Goal: Transaction & Acquisition: Purchase product/service

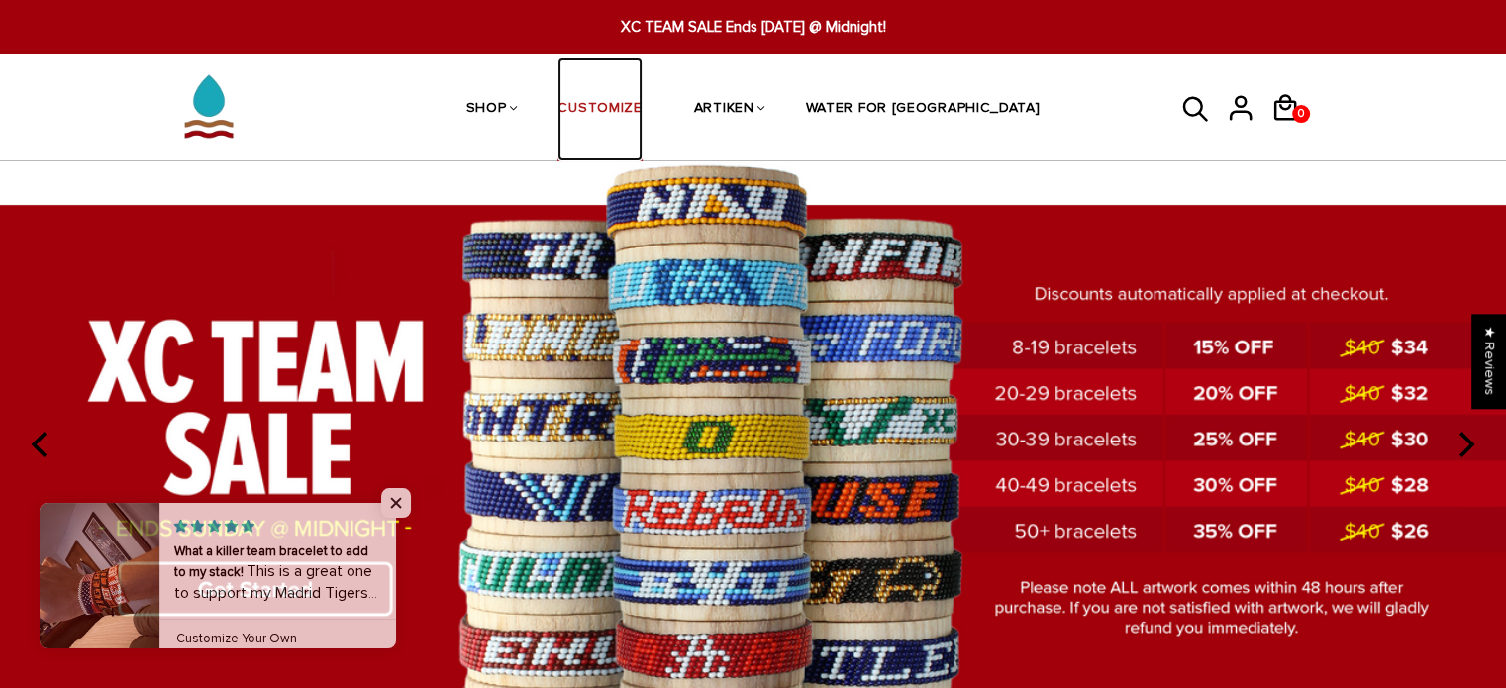
click at [639, 102] on link "CUSTOMIZE" at bounding box center [599, 109] width 84 height 105
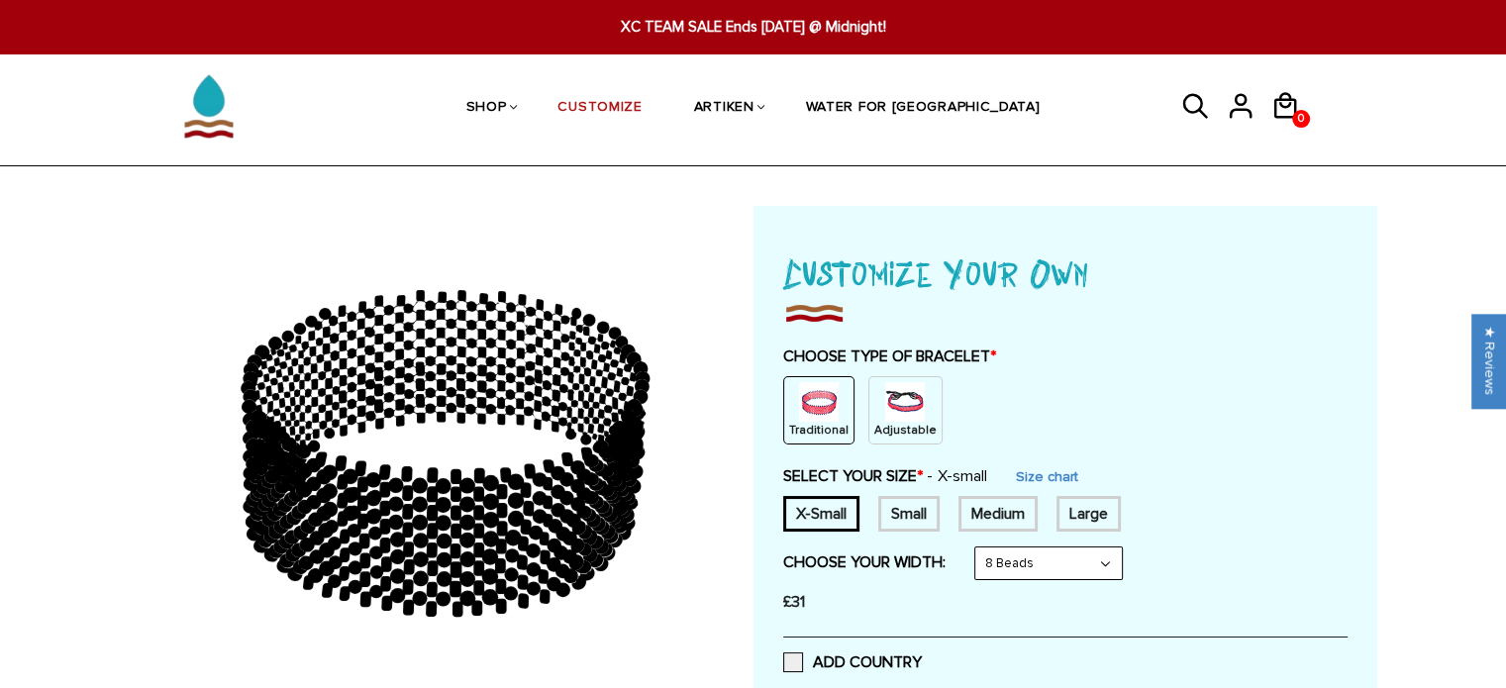
click at [918, 507] on div "Small" at bounding box center [908, 514] width 61 height 36
click at [994, 556] on select "8 Beads 6 Beads 10 Beads" at bounding box center [1048, 564] width 147 height 32
select select "6-beads"
click at [978, 548] on select "8 Beads 6 Beads 10 Beads" at bounding box center [1048, 564] width 147 height 32
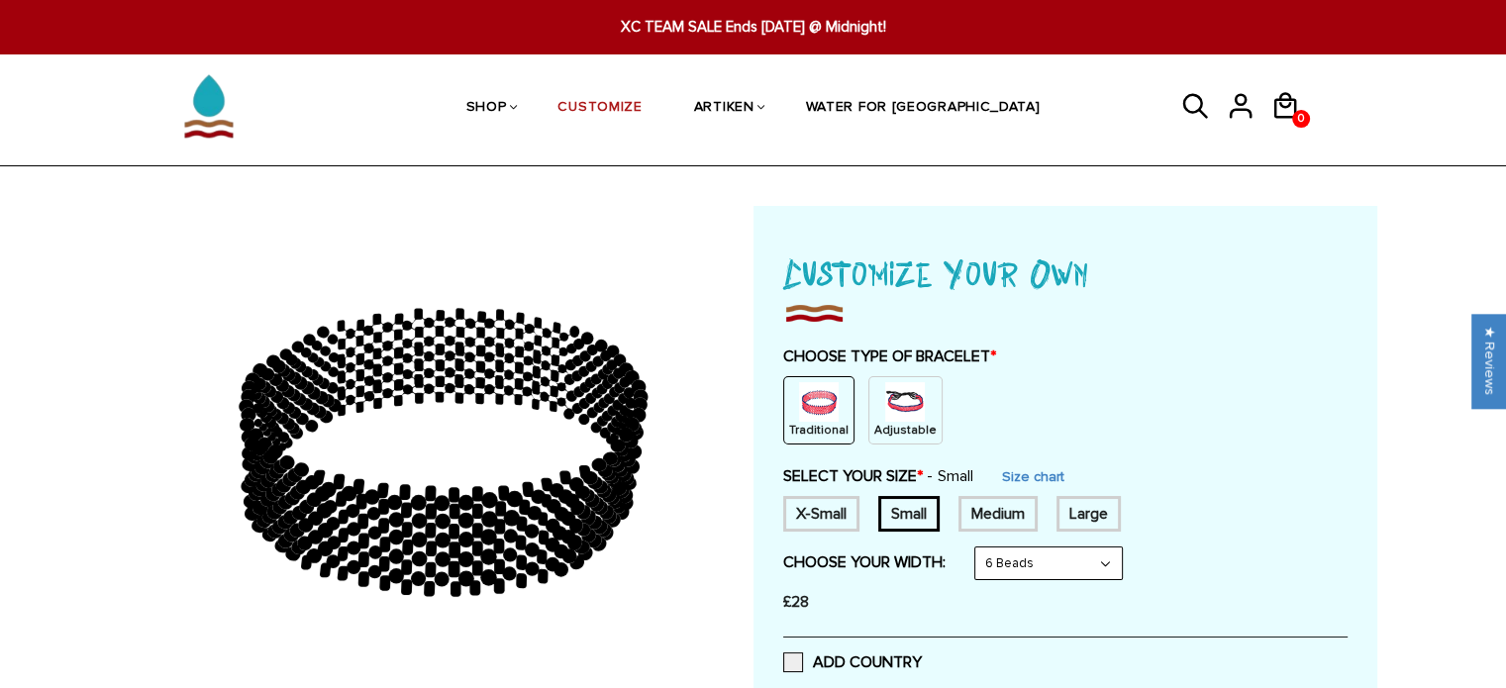
click at [1224, 482] on div "SELECT YOUR SIZE * Small Size chart X-Small Small Medium Large None" at bounding box center [1065, 498] width 564 height 65
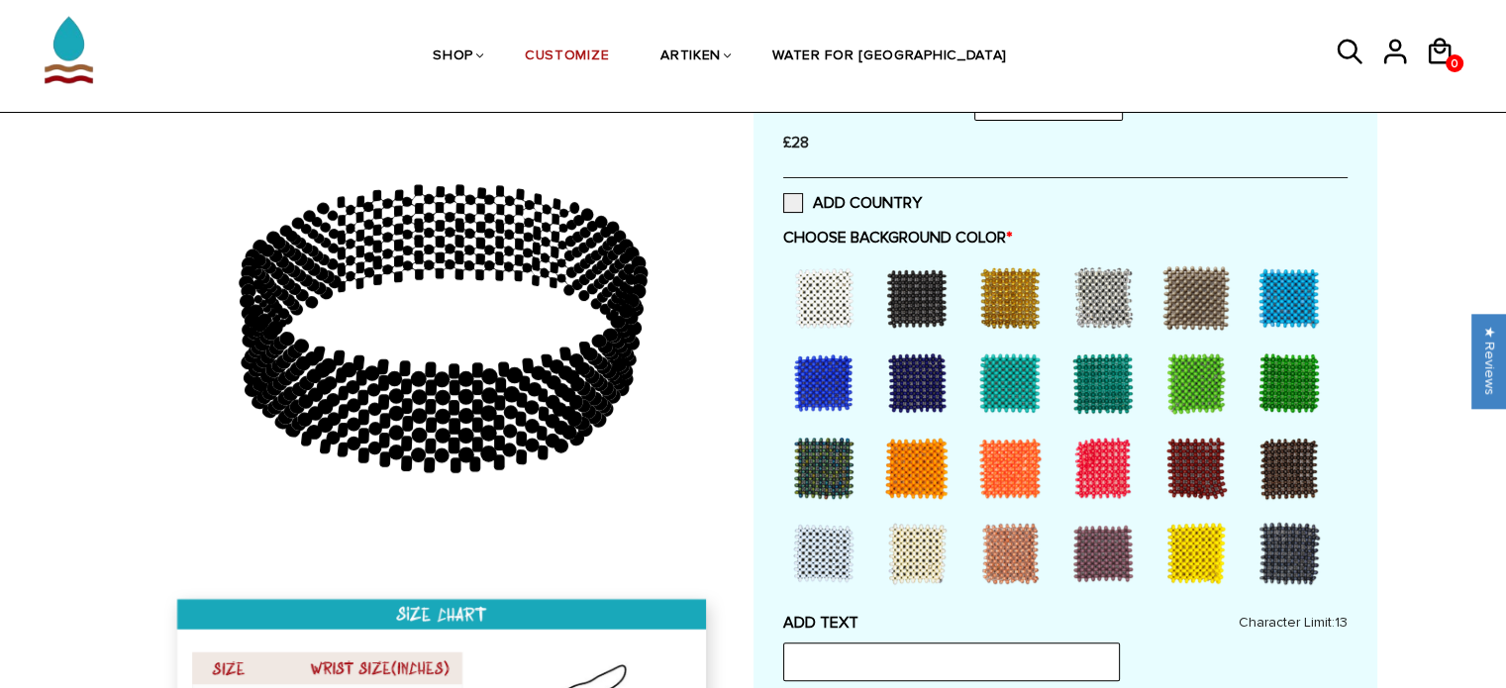
scroll to position [475, 0]
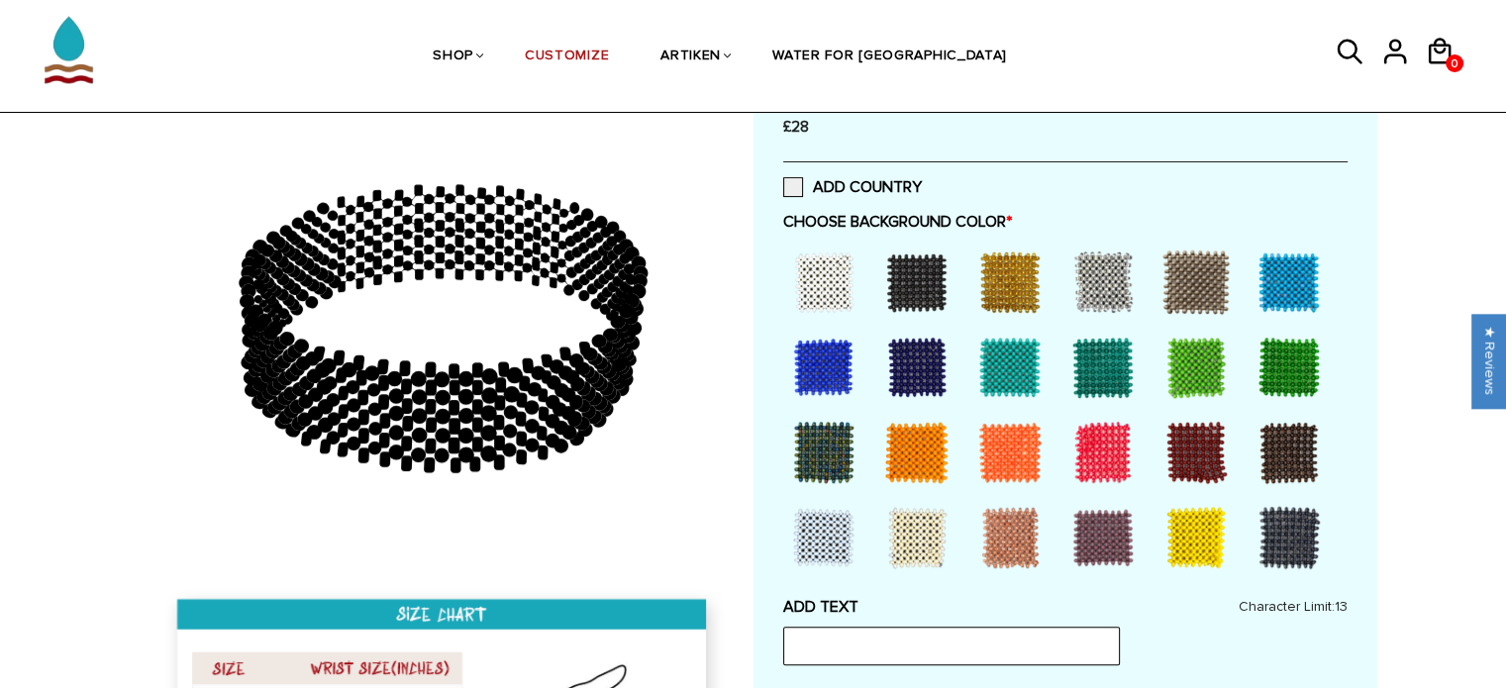
click at [824, 358] on div at bounding box center [823, 367] width 79 height 79
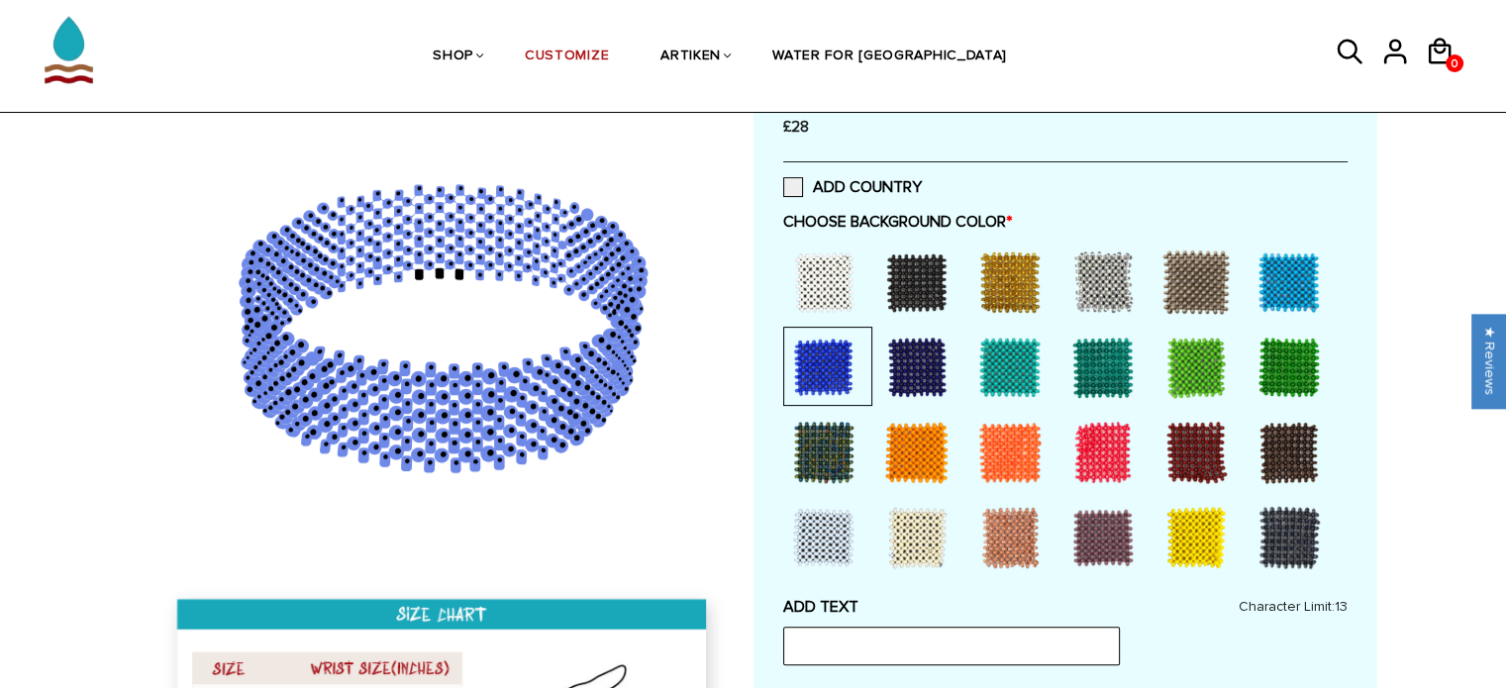
click at [1114, 442] on div at bounding box center [1102, 452] width 79 height 79
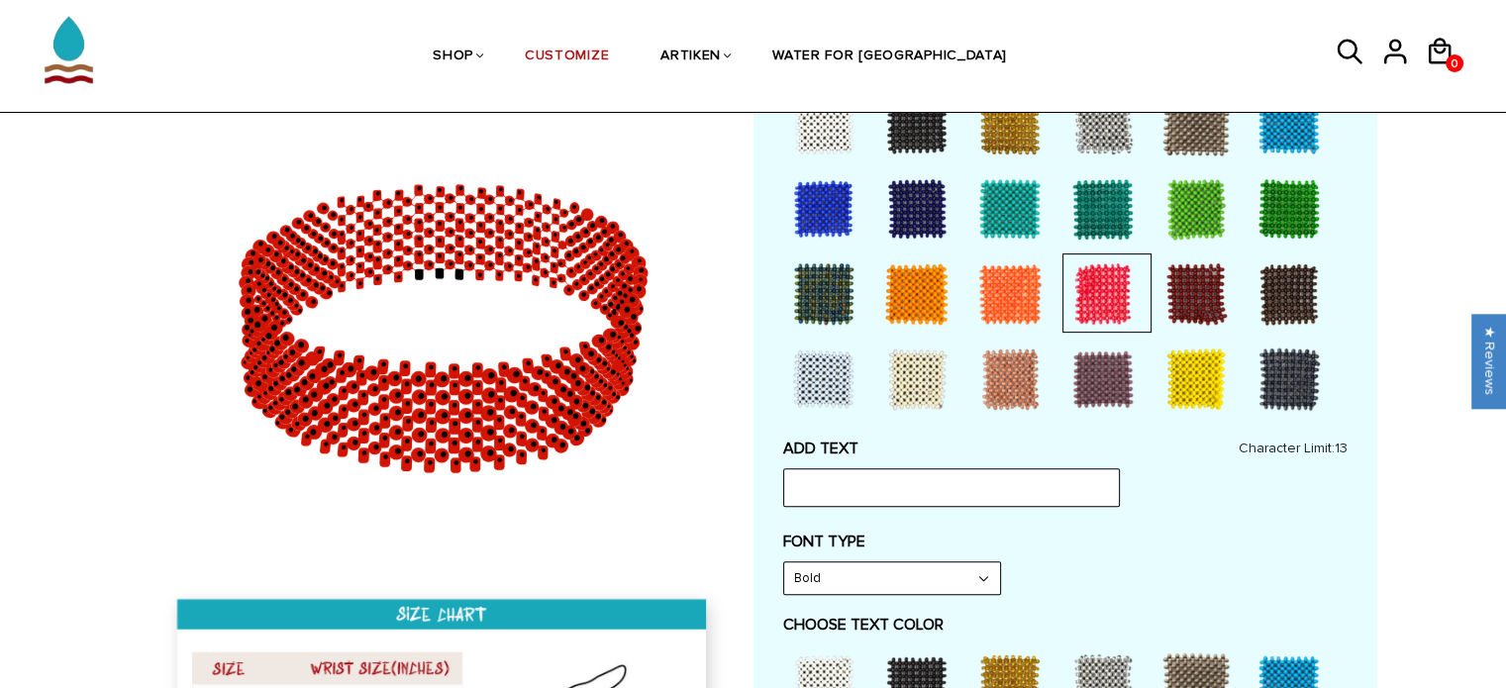
scroll to position [673, 0]
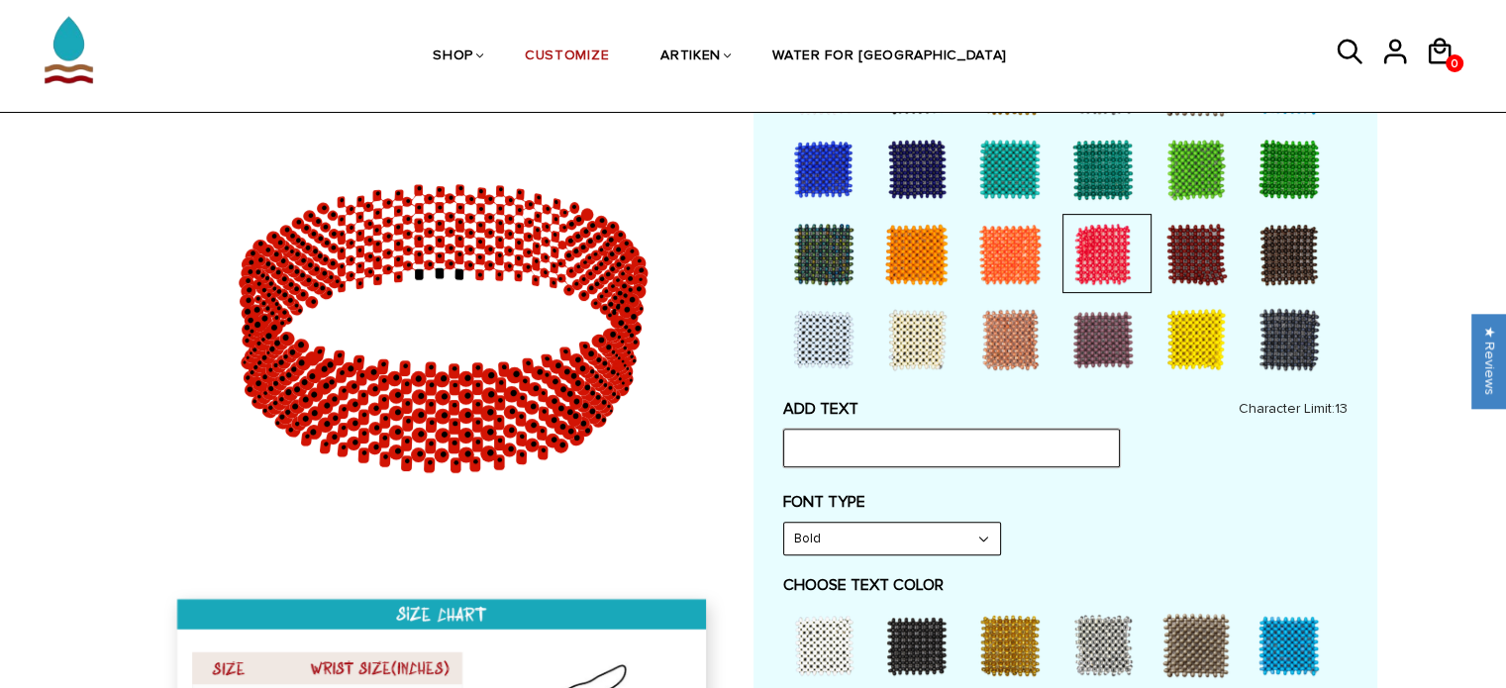
click at [1081, 443] on input "text" at bounding box center [951, 448] width 337 height 38
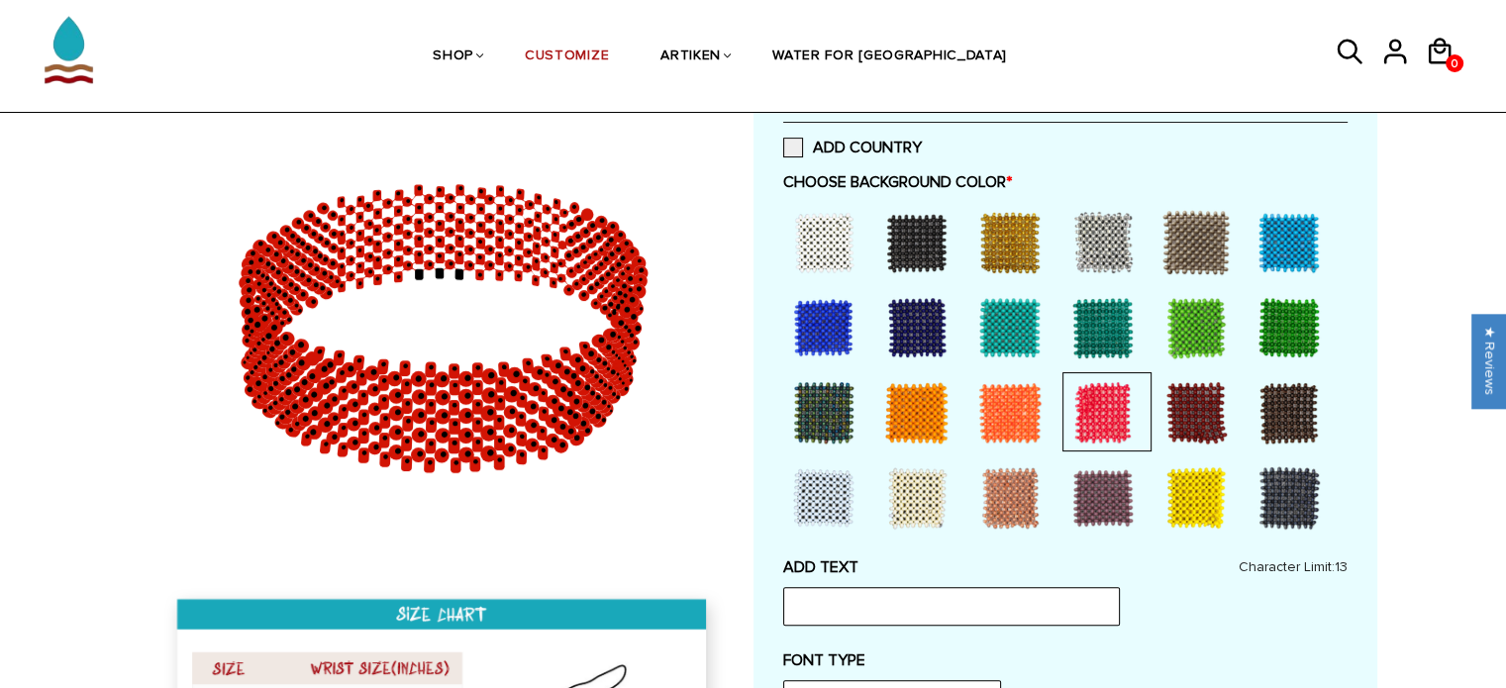
scroll to position [515, 0]
click at [1203, 330] on div at bounding box center [1196, 327] width 79 height 79
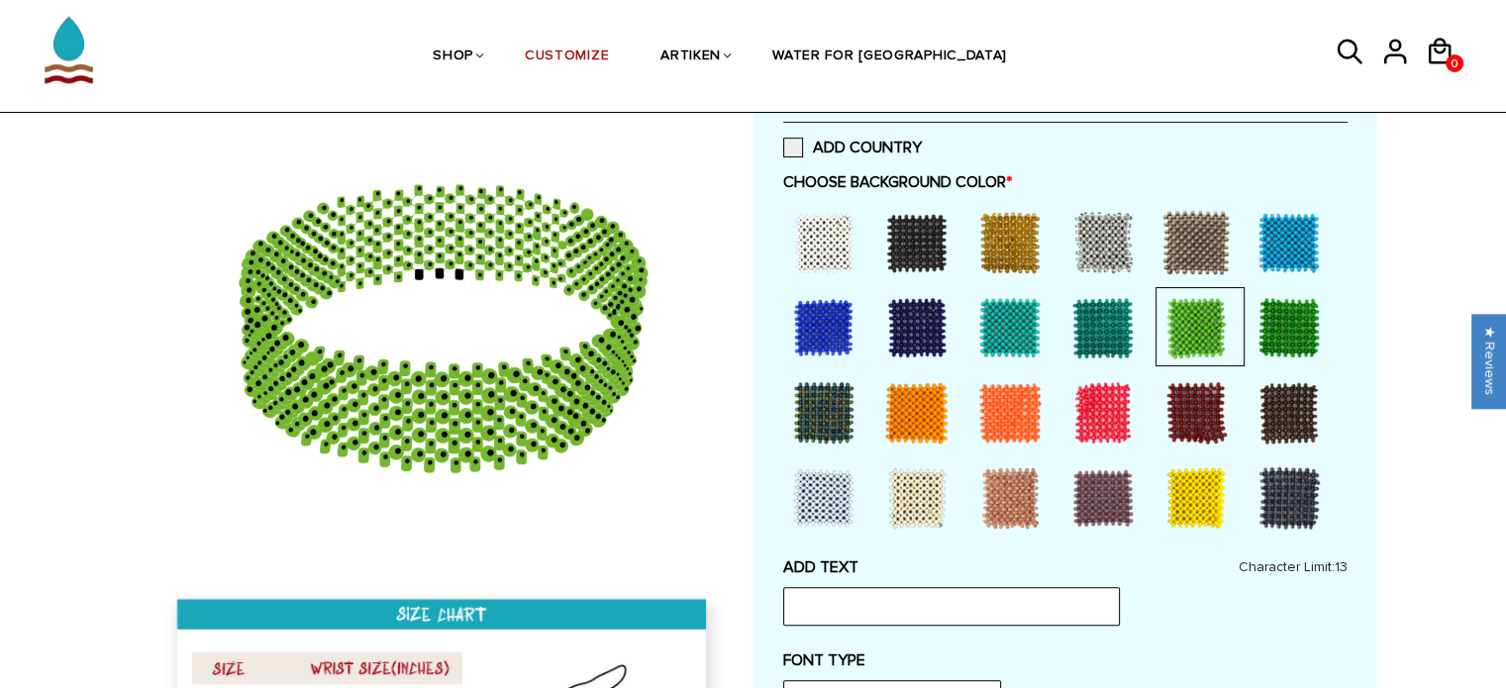
click at [1108, 334] on div at bounding box center [1102, 327] width 79 height 79
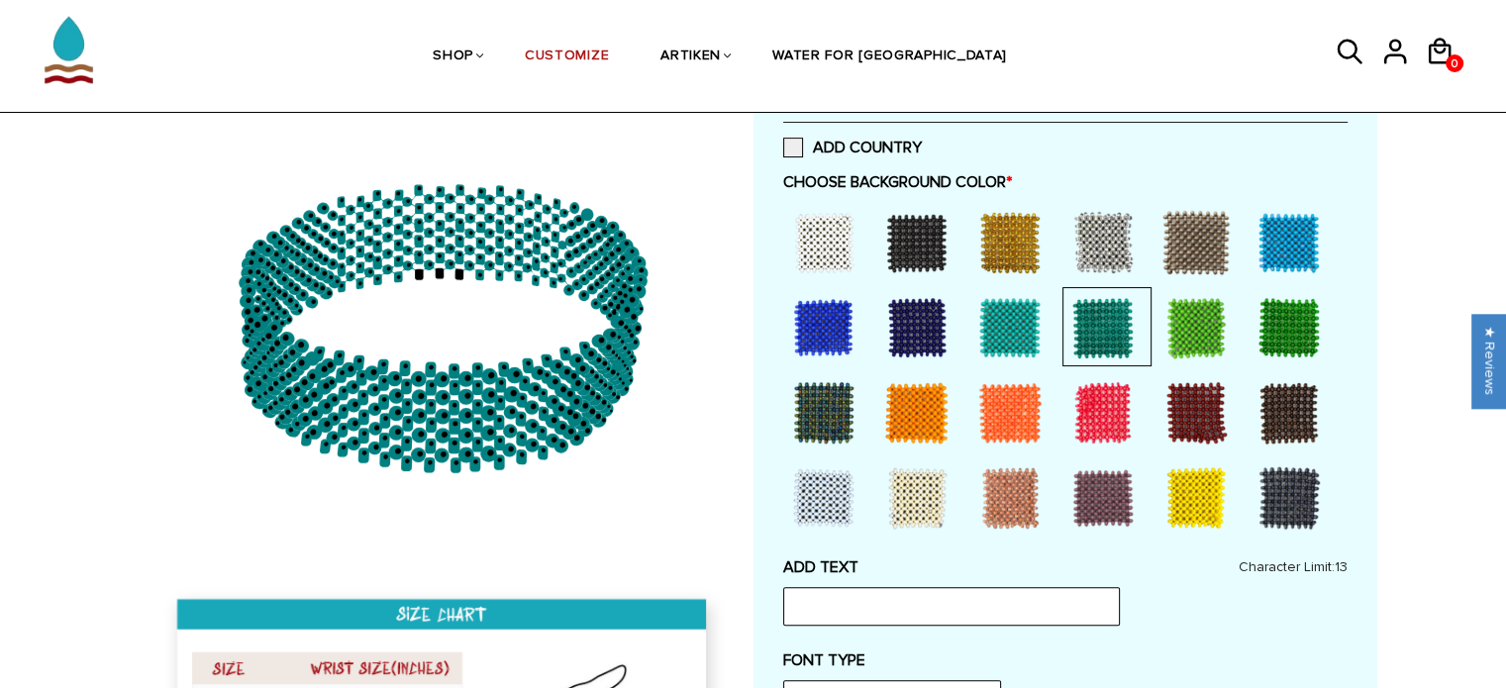
click at [1117, 506] on div at bounding box center [1102, 497] width 79 height 79
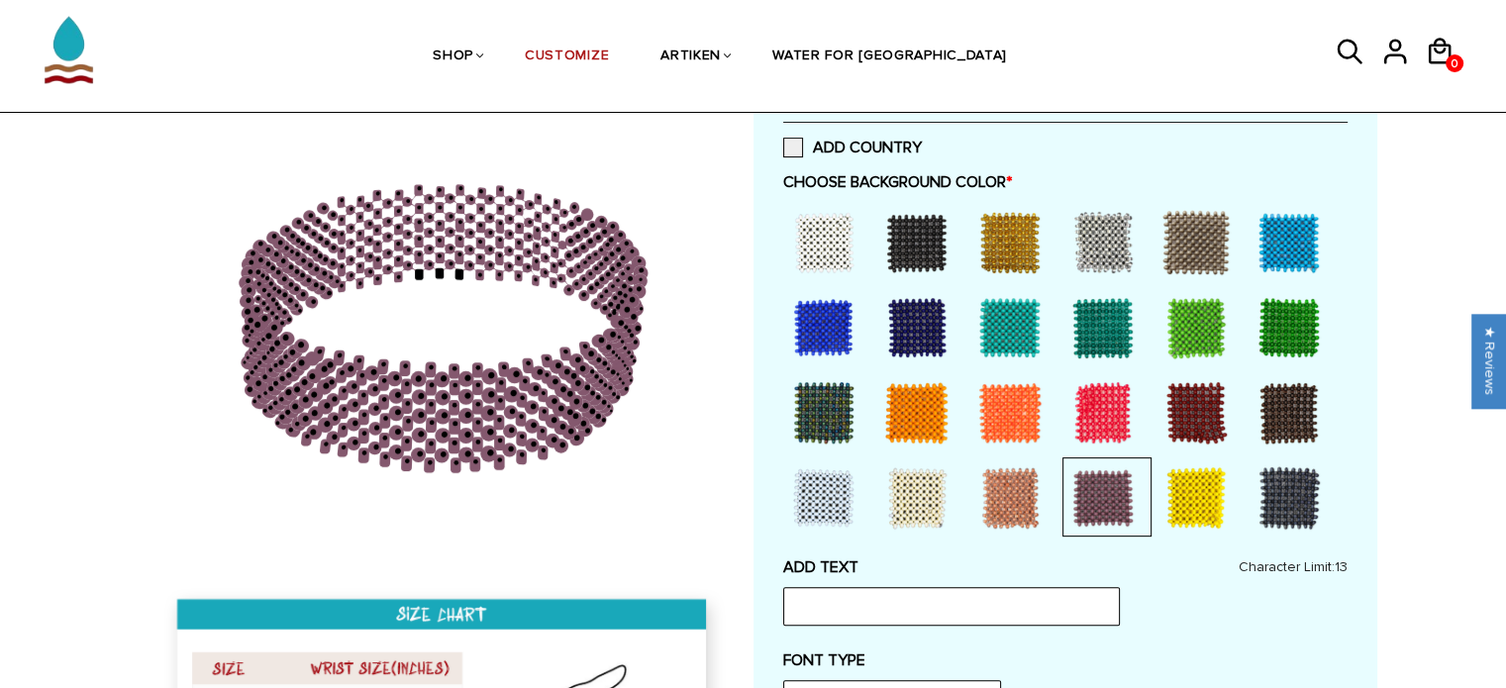
click at [1020, 401] on div at bounding box center [1009, 412] width 79 height 79
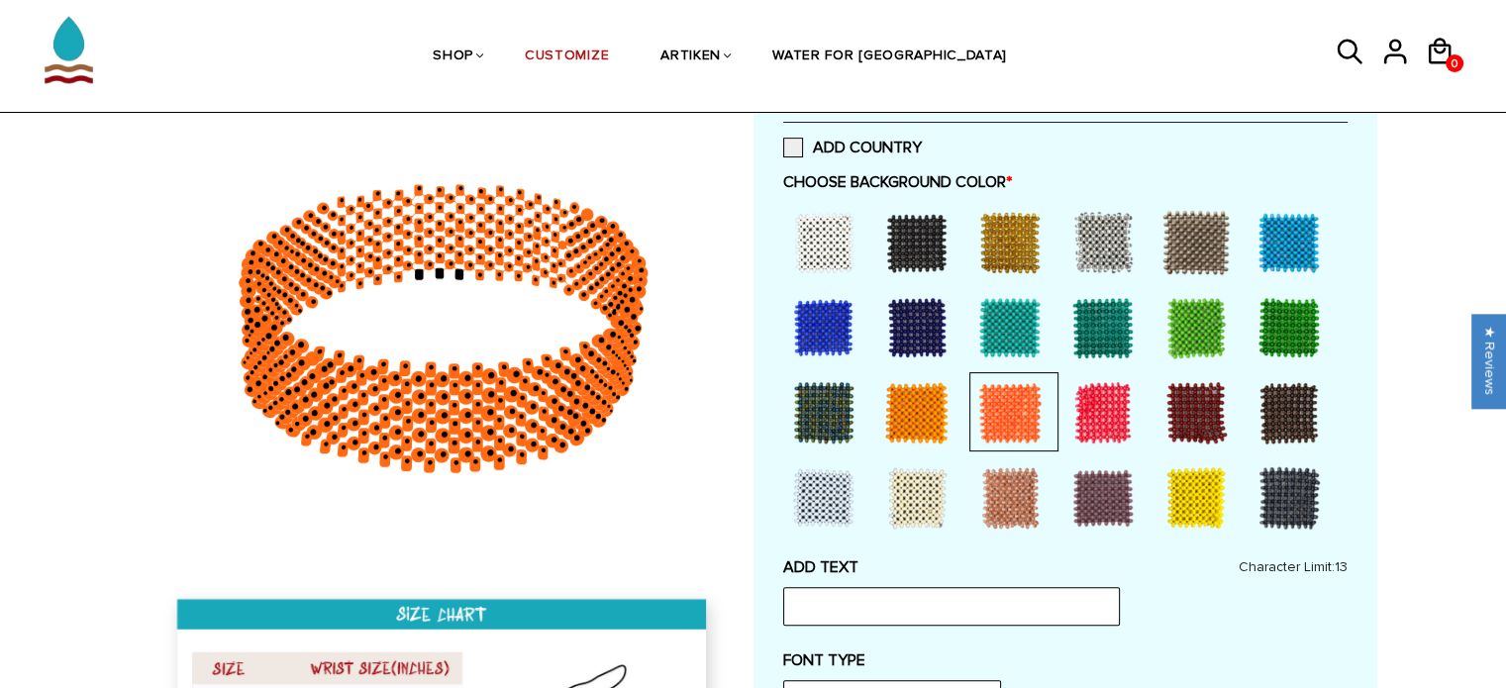
click at [918, 418] on div at bounding box center [916, 412] width 79 height 79
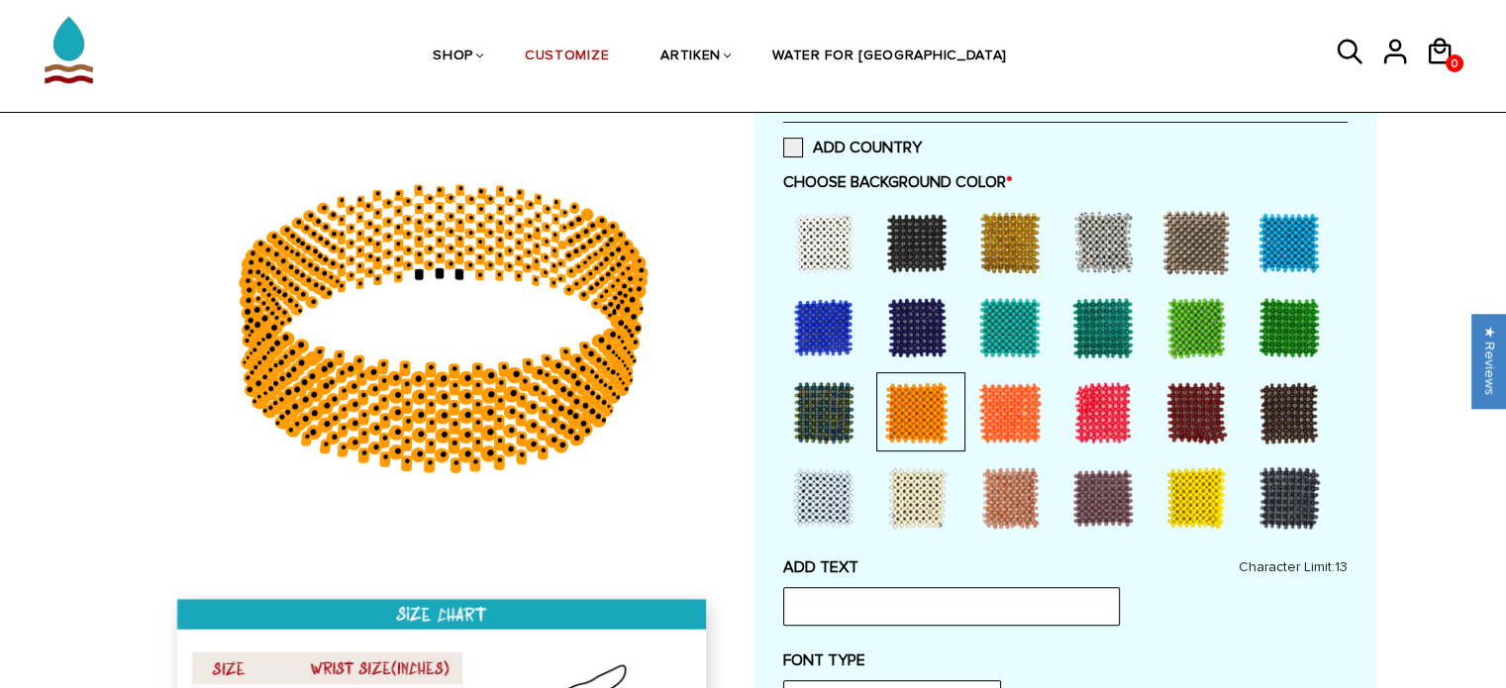
click at [990, 428] on div at bounding box center [1009, 412] width 79 height 79
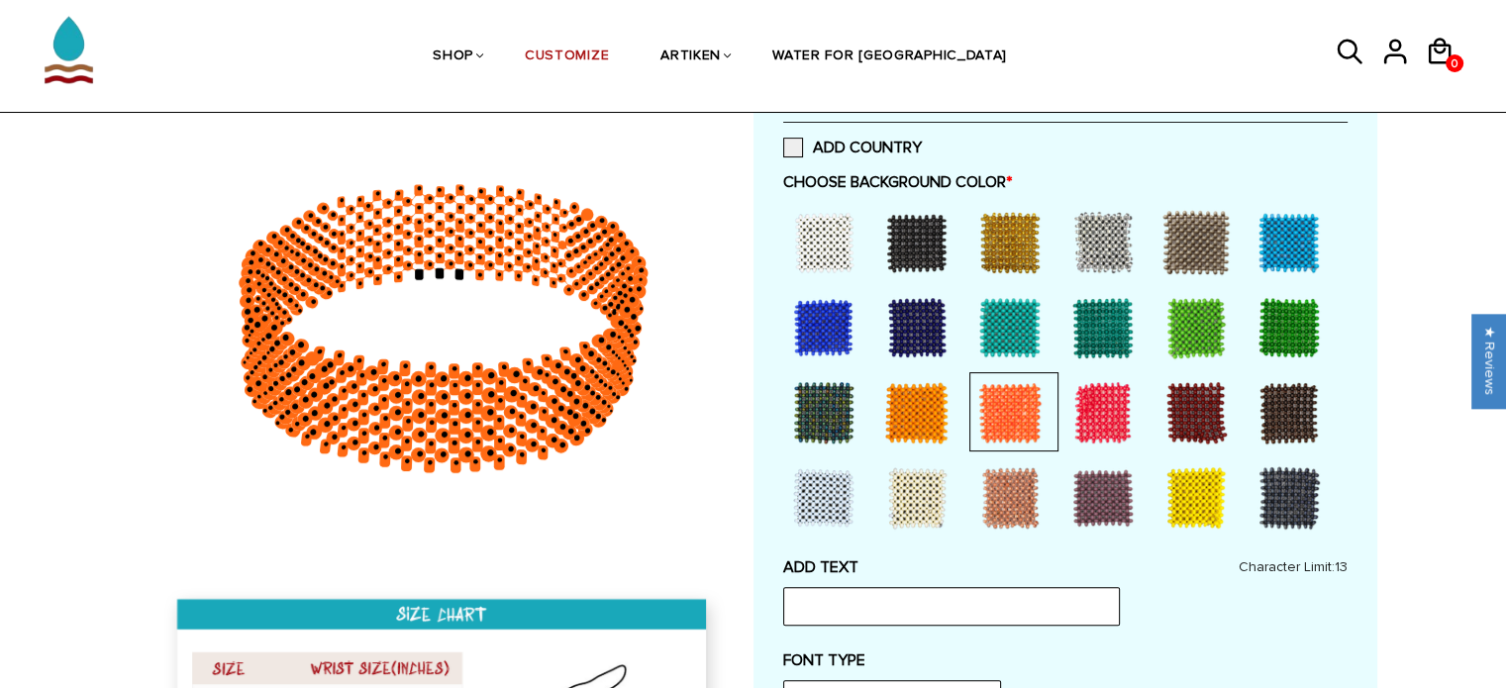
click at [1291, 395] on div at bounding box center [1289, 412] width 79 height 79
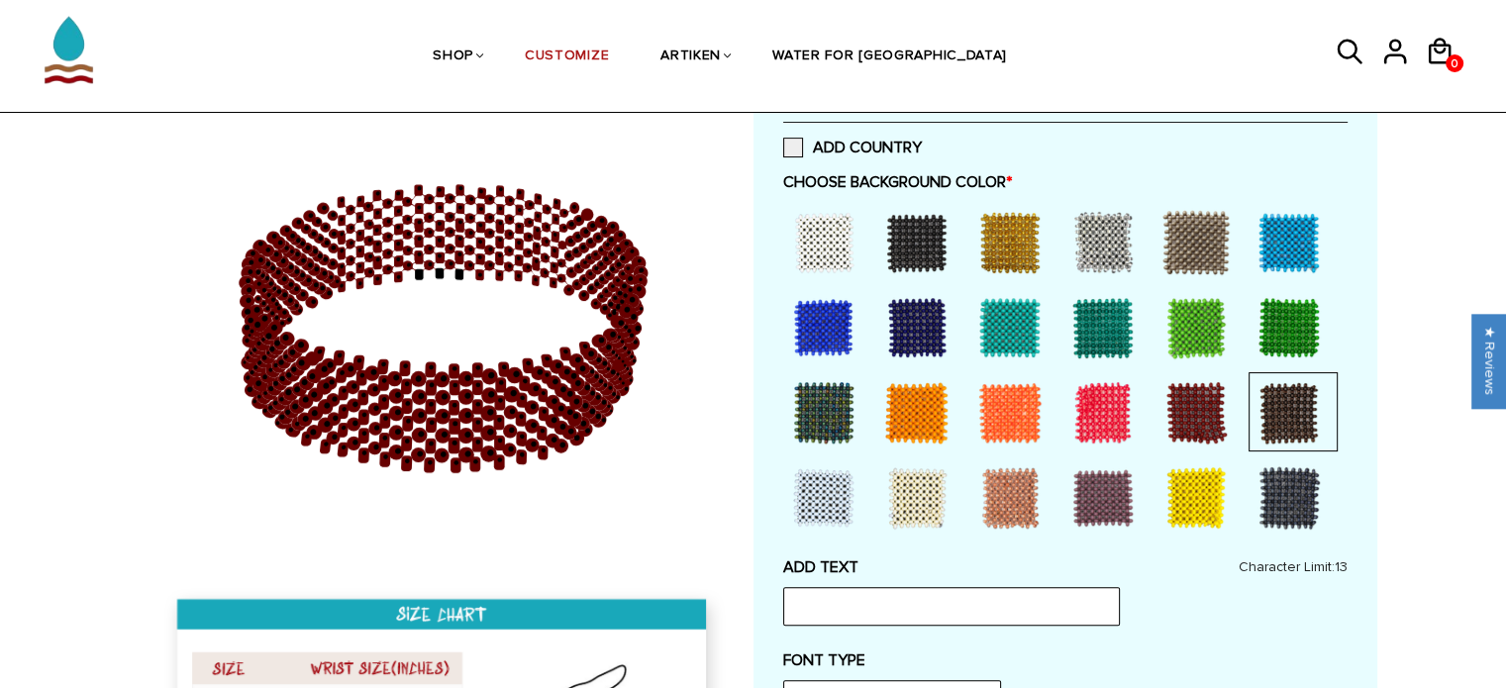
click at [1195, 238] on div at bounding box center [1196, 242] width 79 height 79
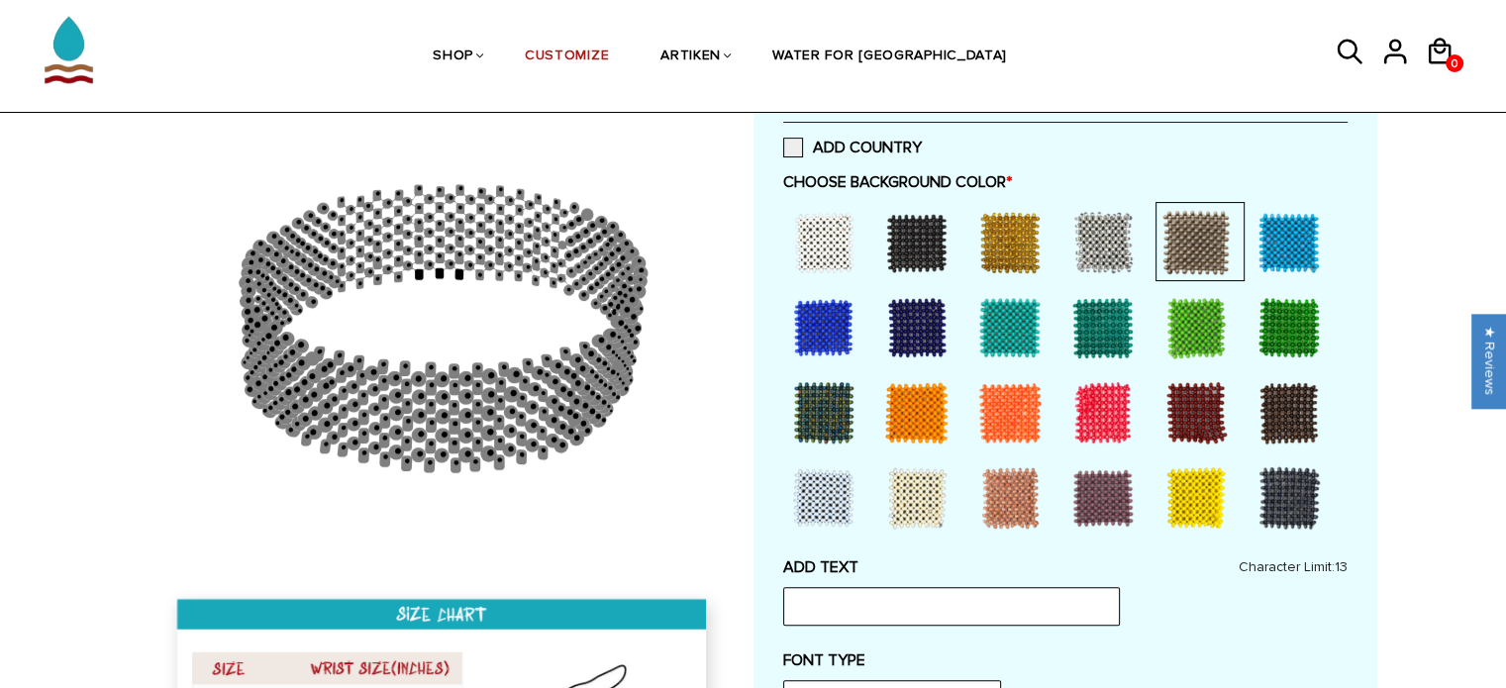
click at [826, 490] on div at bounding box center [823, 497] width 79 height 79
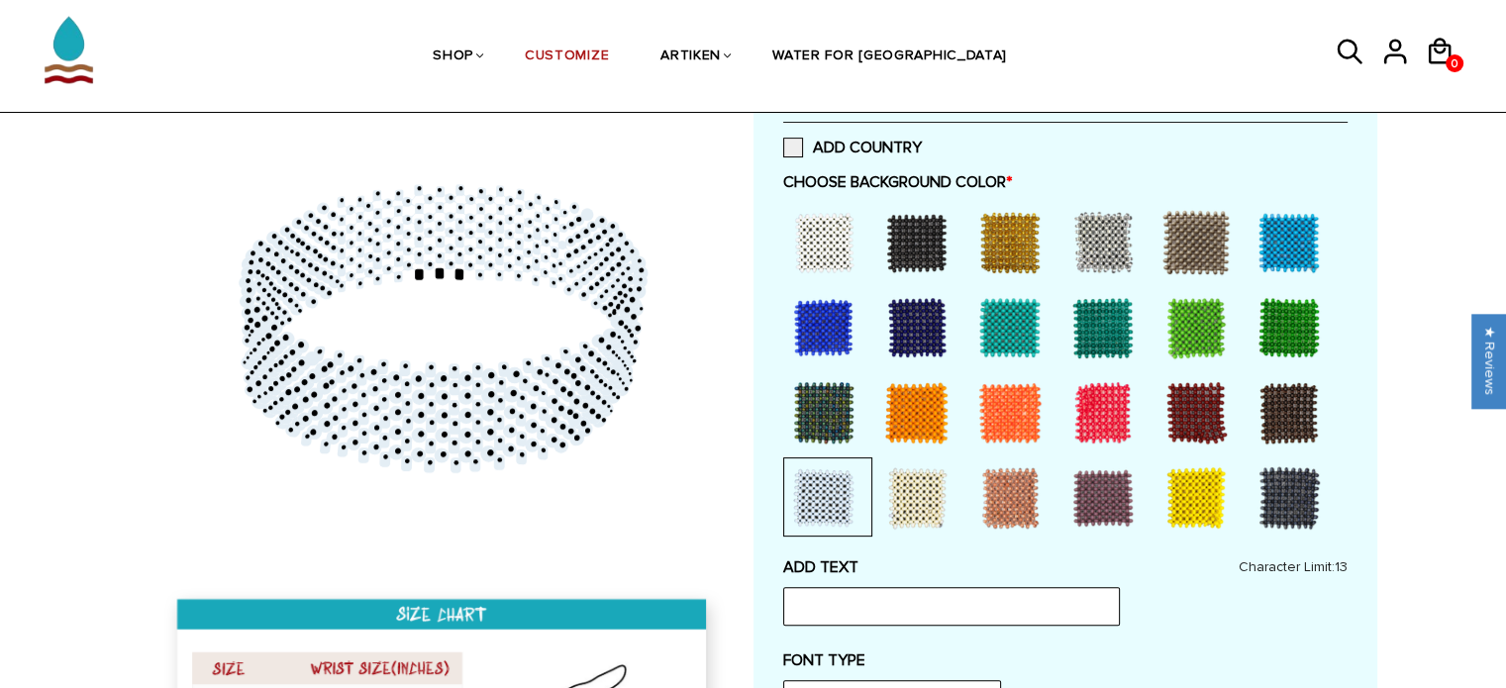
click at [814, 320] on div at bounding box center [823, 327] width 79 height 79
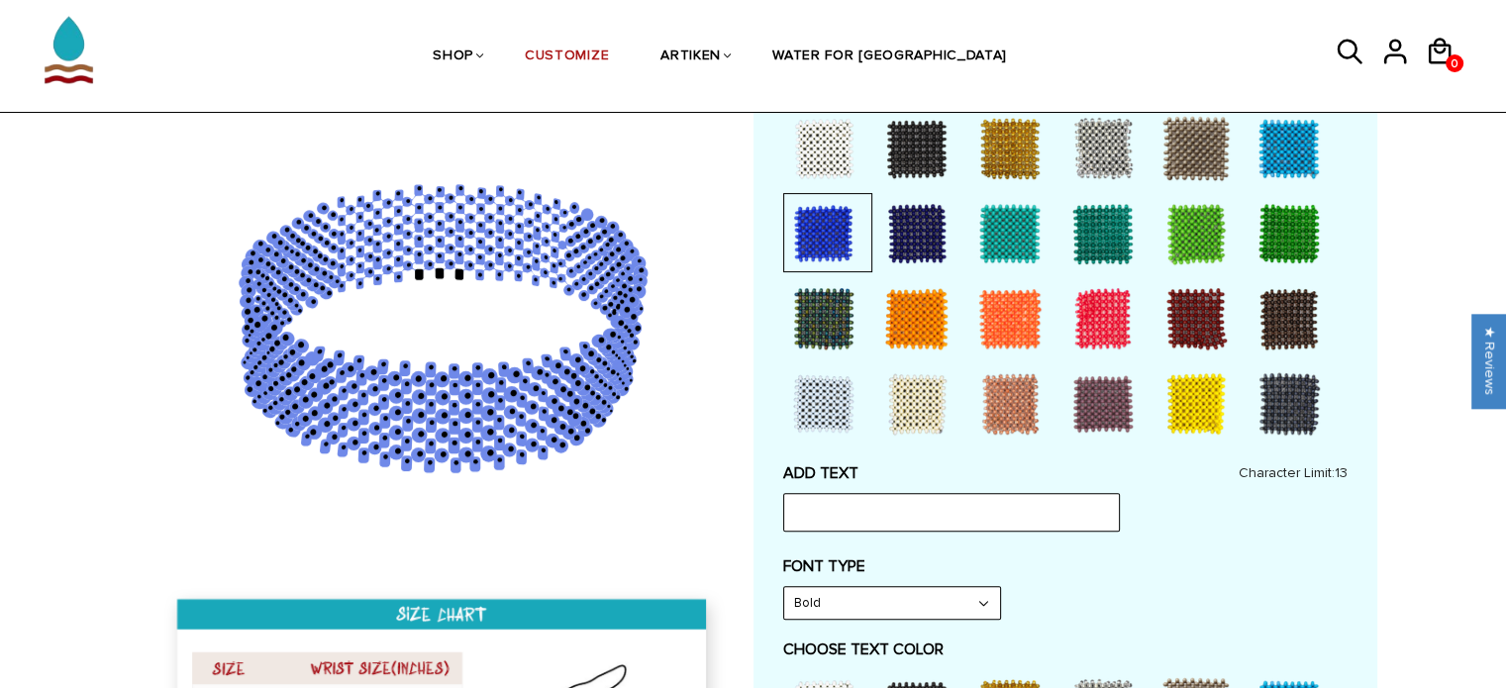
scroll to position [634, 0]
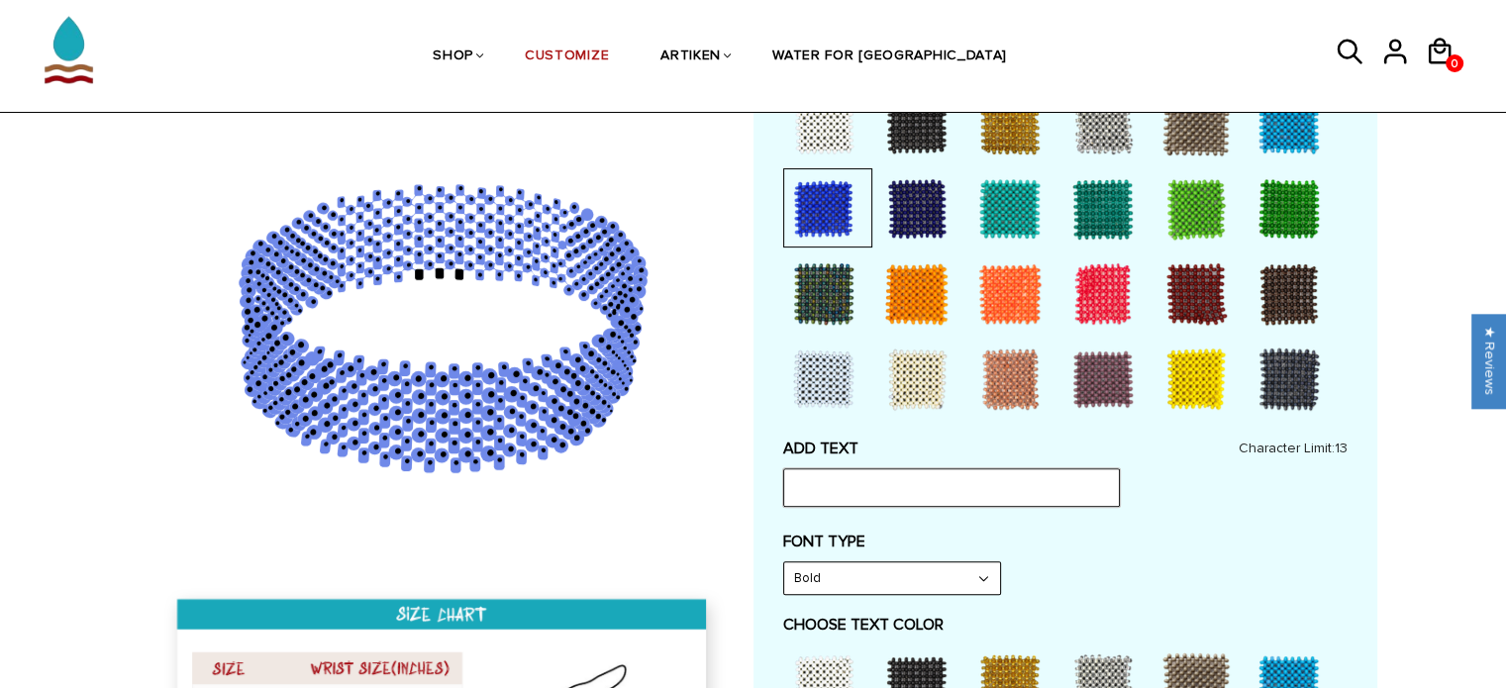
click at [1064, 488] on input "text" at bounding box center [951, 487] width 337 height 38
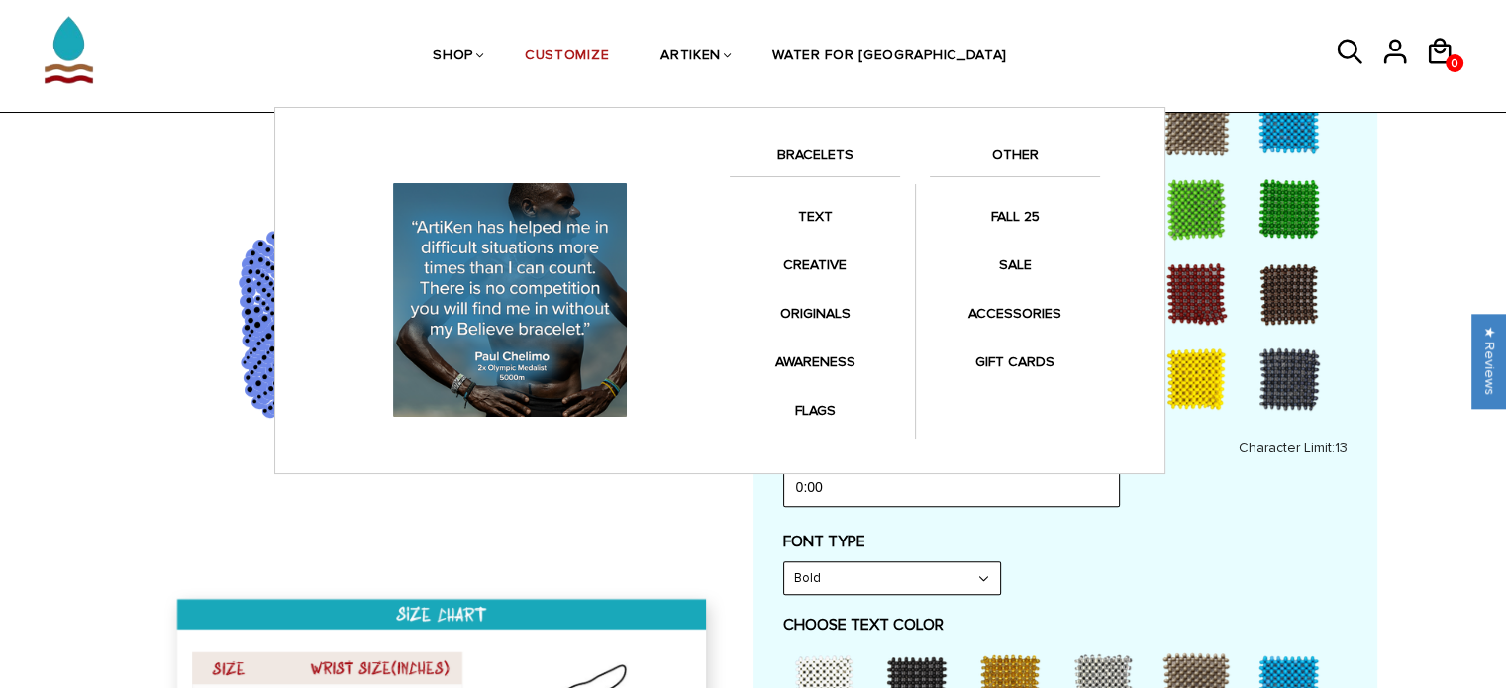
drag, startPoint x: 502, startPoint y: 50, endPoint x: 442, endPoint y: 71, distance: 64.2
click at [442, 71] on ul "SHOP BRACELETS TEXT Inspirational fuel for maximum growth." at bounding box center [720, 56] width 1194 height 102
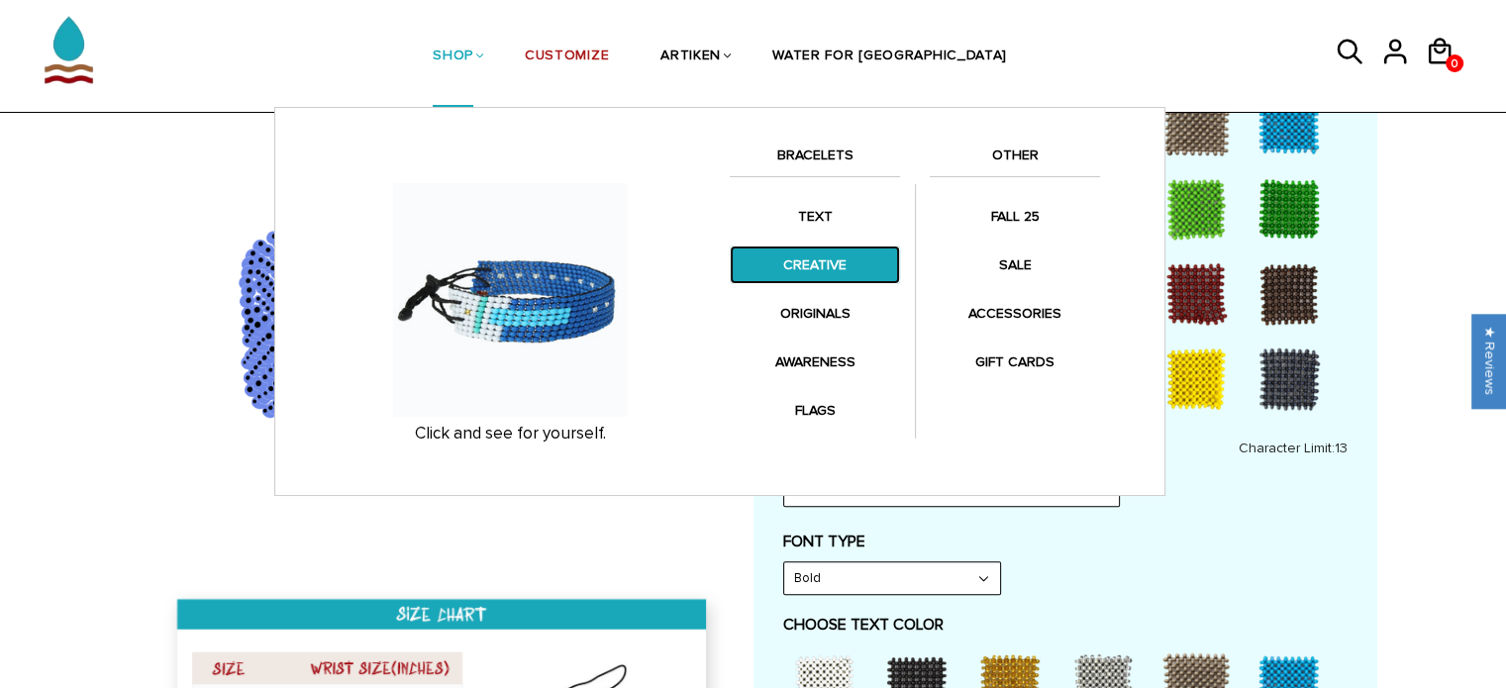
drag, startPoint x: 824, startPoint y: 217, endPoint x: 808, endPoint y: 264, distance: 50.1
click at [808, 264] on link "CREATIVE" at bounding box center [815, 265] width 170 height 39
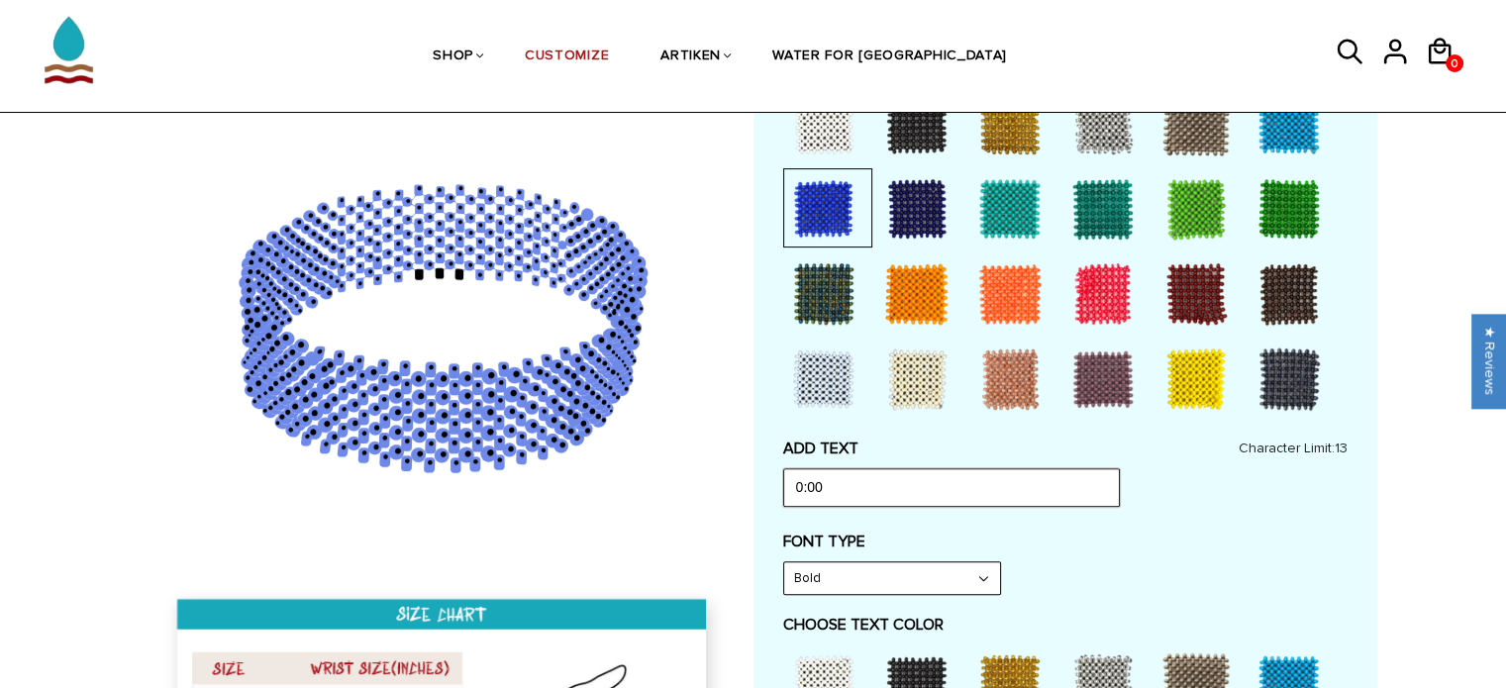
click at [863, 478] on input "0:00" at bounding box center [951, 487] width 337 height 38
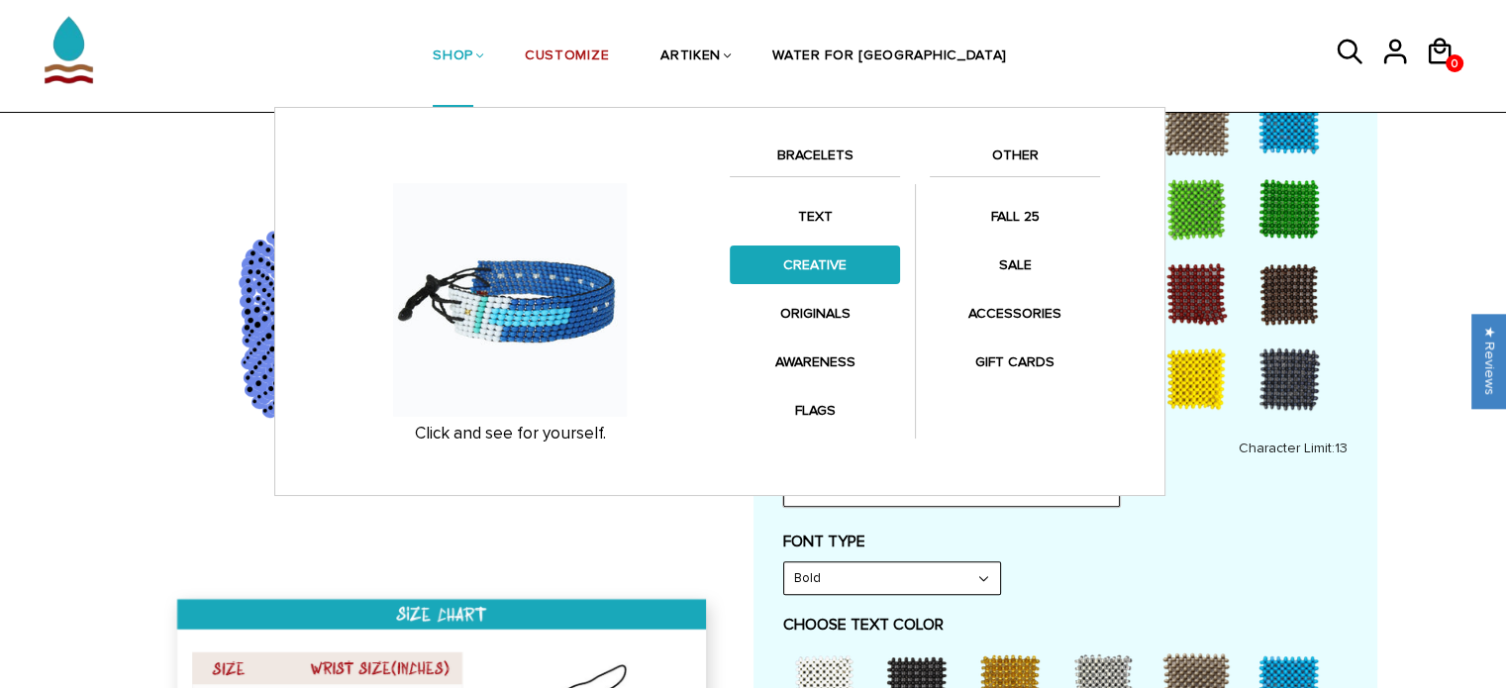
type input "0:00:00"
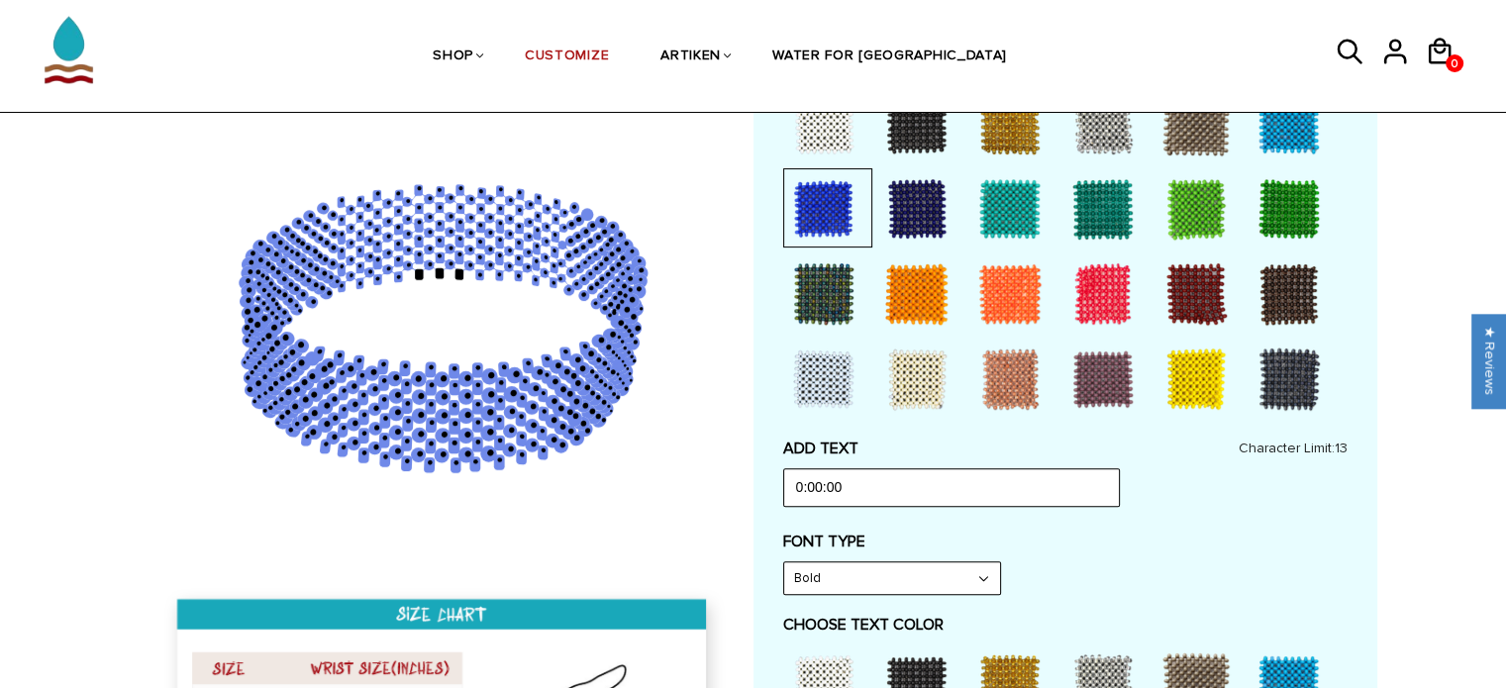
click at [1247, 532] on label "FONT TYPE" at bounding box center [1065, 542] width 564 height 20
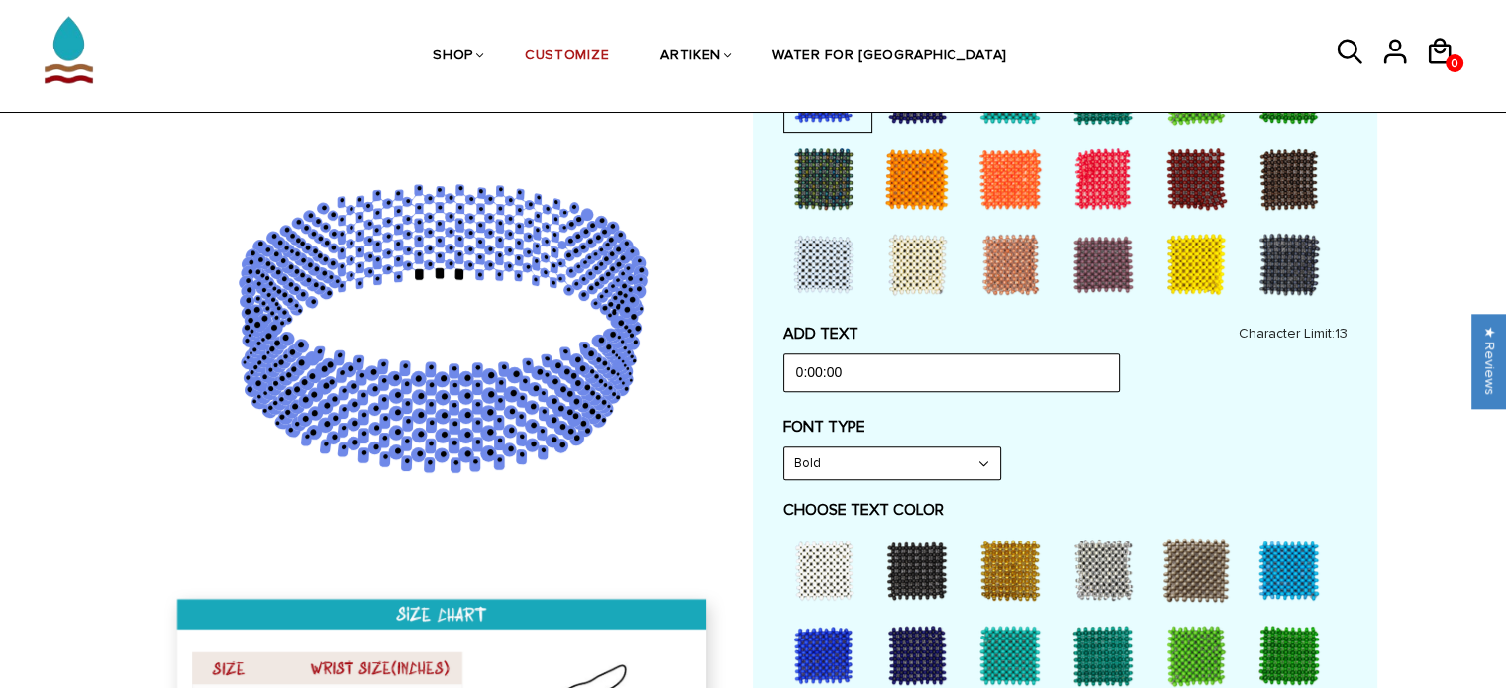
scroll to position [753, 0]
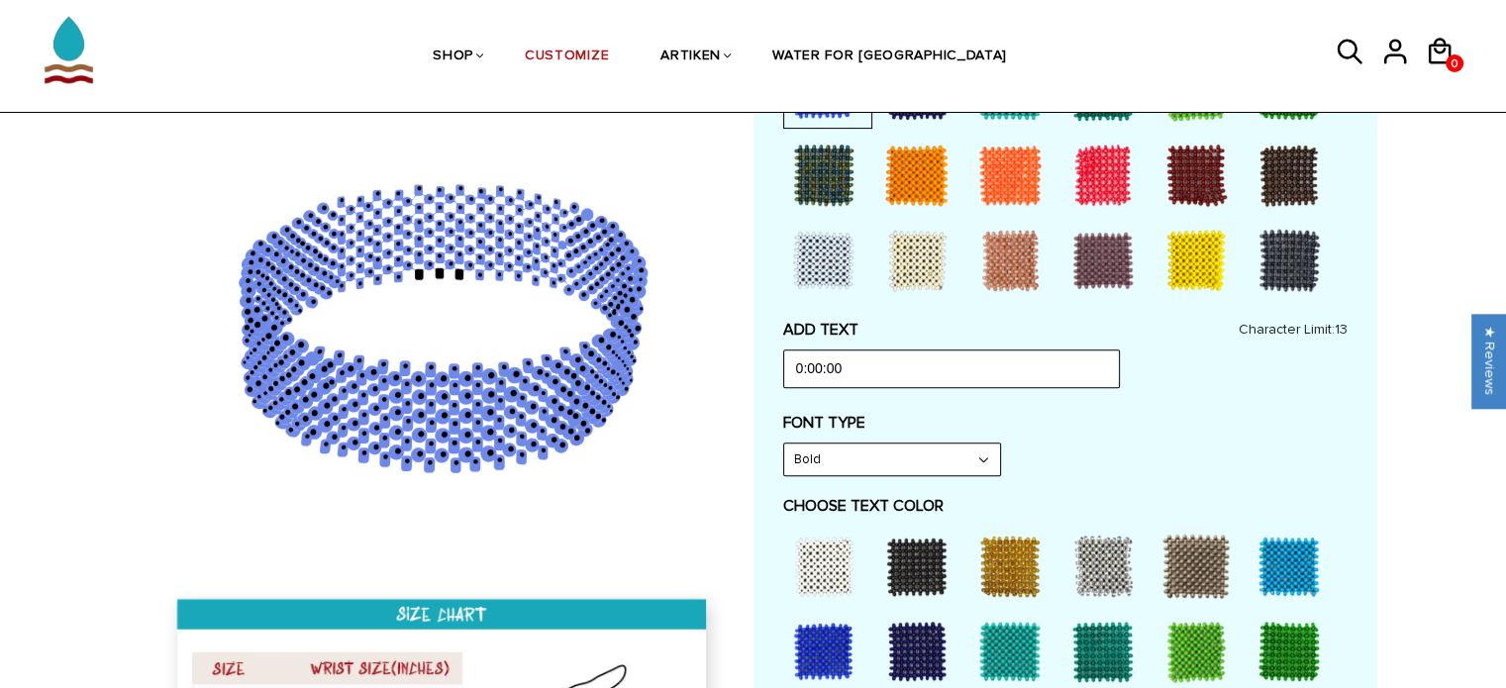
click at [828, 579] on div at bounding box center [823, 566] width 79 height 79
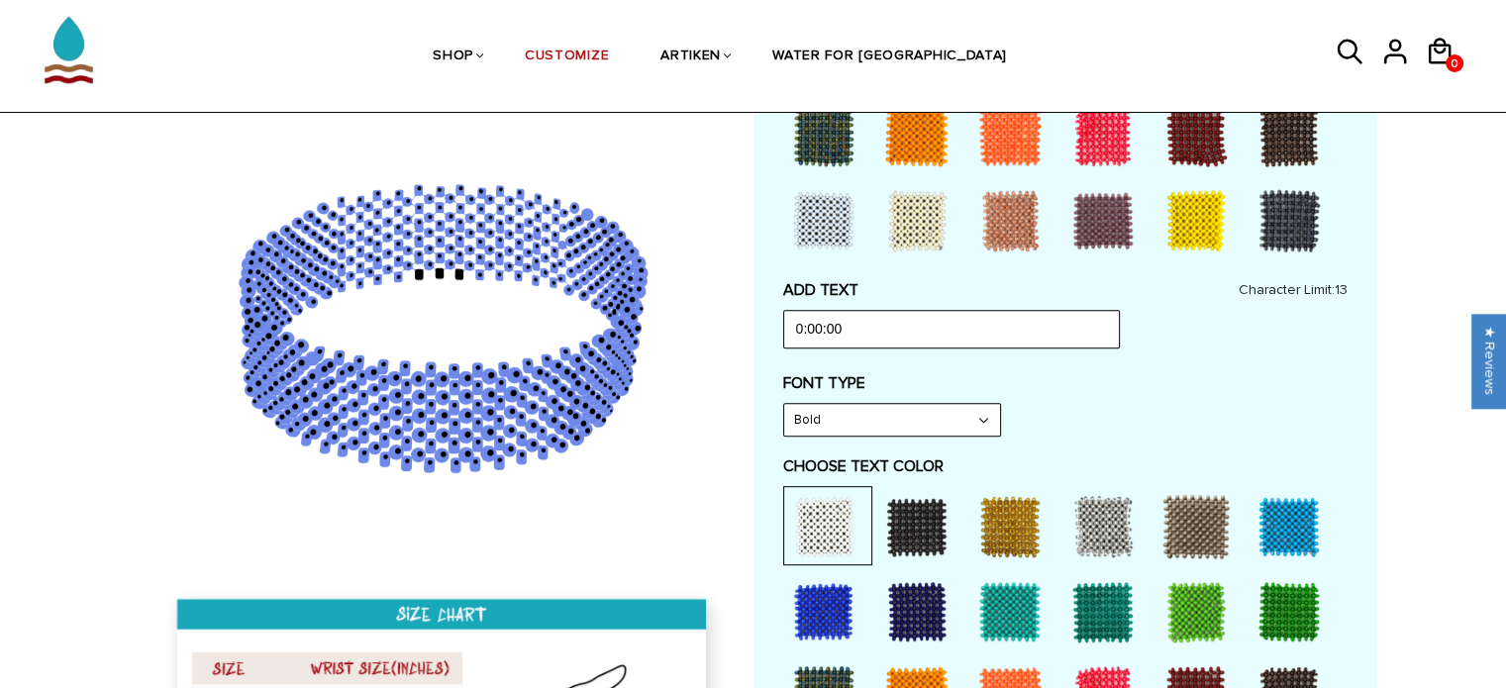
scroll to position [911, 0]
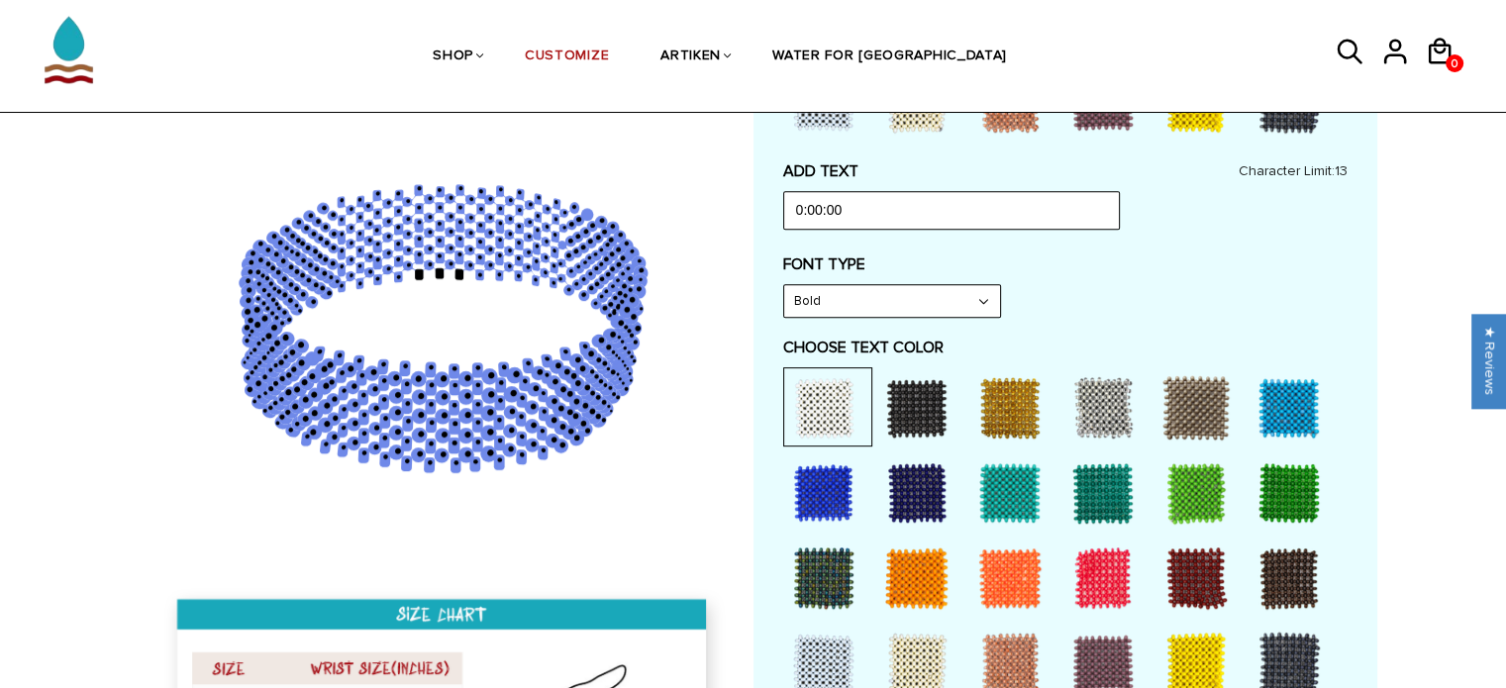
click at [936, 297] on select "Bold" at bounding box center [892, 301] width 216 height 32
click at [1173, 338] on label "CHOOSE TEXT COLOR" at bounding box center [1065, 348] width 564 height 20
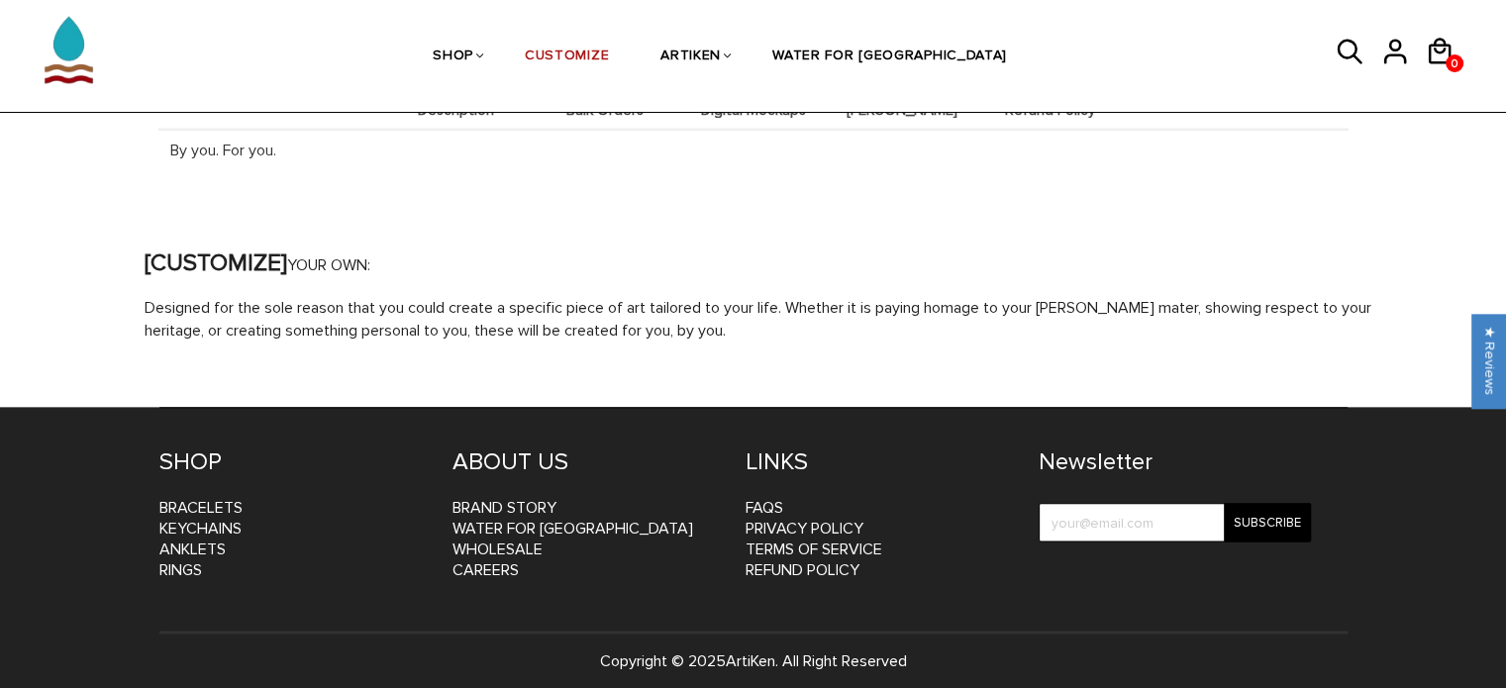
scroll to position [2250, 0]
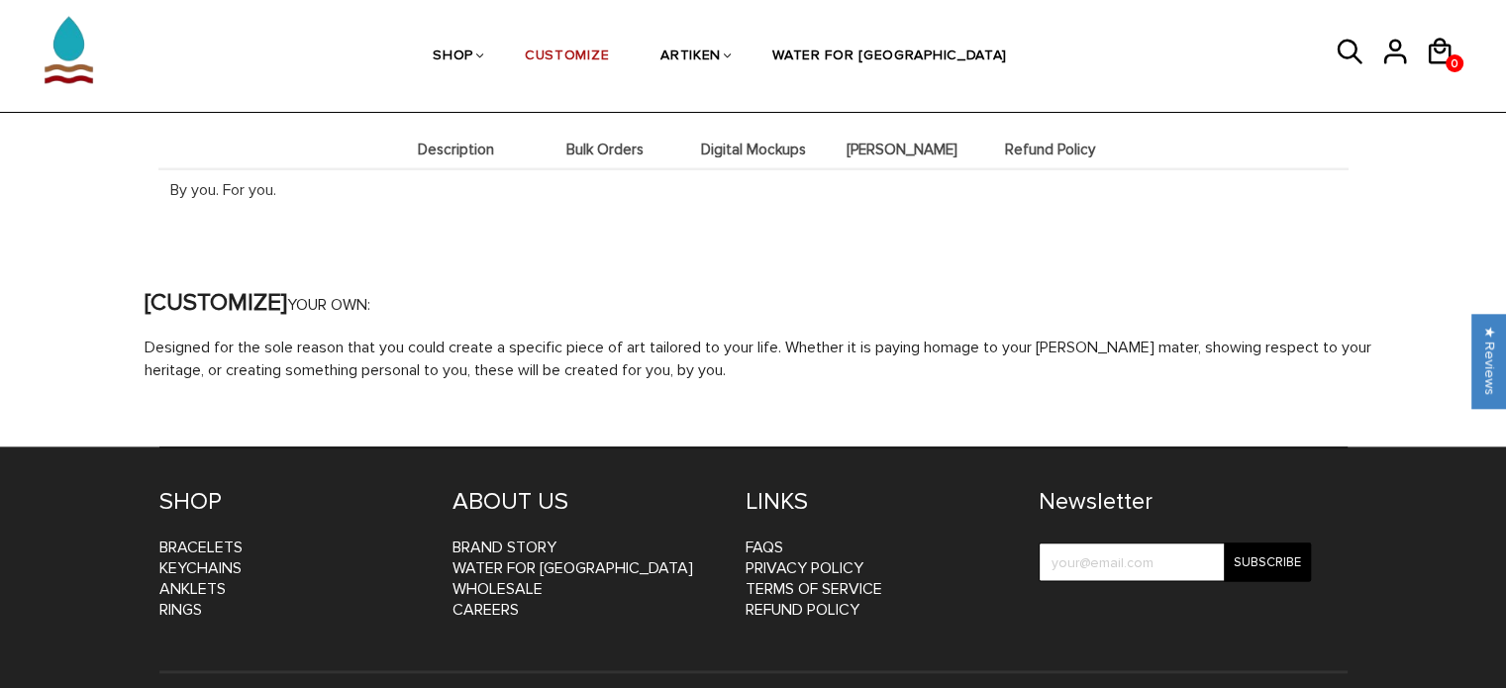
click at [1100, 213] on div "Description Bulk Orders Digital Mockups [PERSON_NAME] Refund Policy Description…" at bounding box center [753, 156] width 1190 height 144
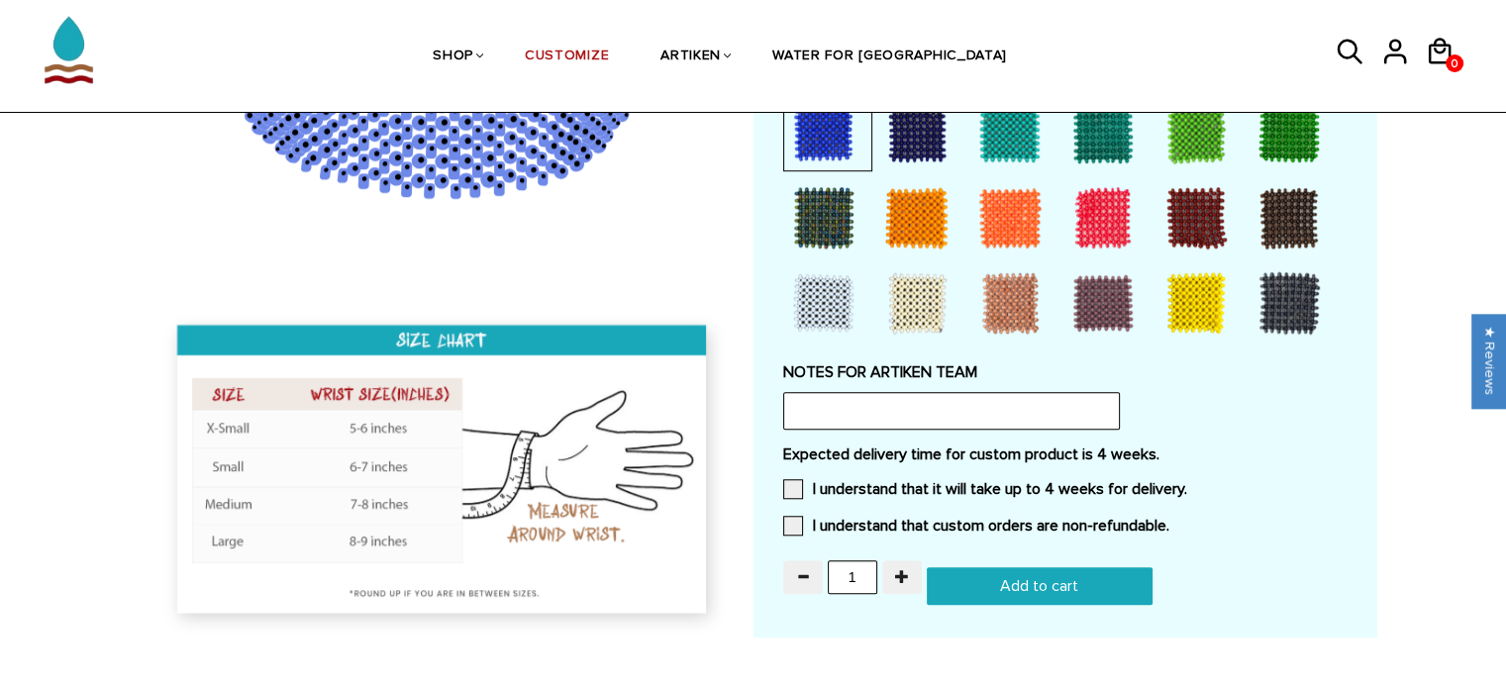
scroll to position [1656, 0]
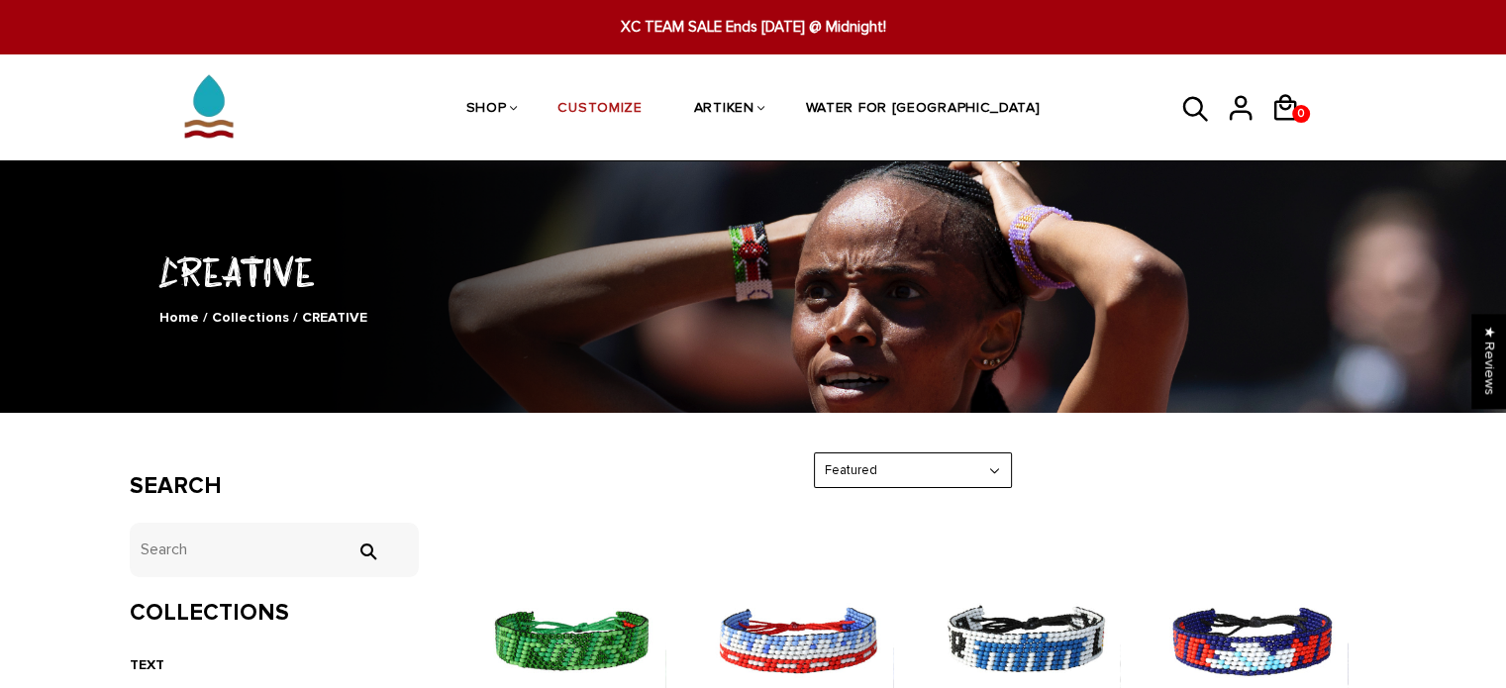
drag, startPoint x: 0, startPoint y: 0, endPoint x: 1357, endPoint y: 537, distance: 1458.9
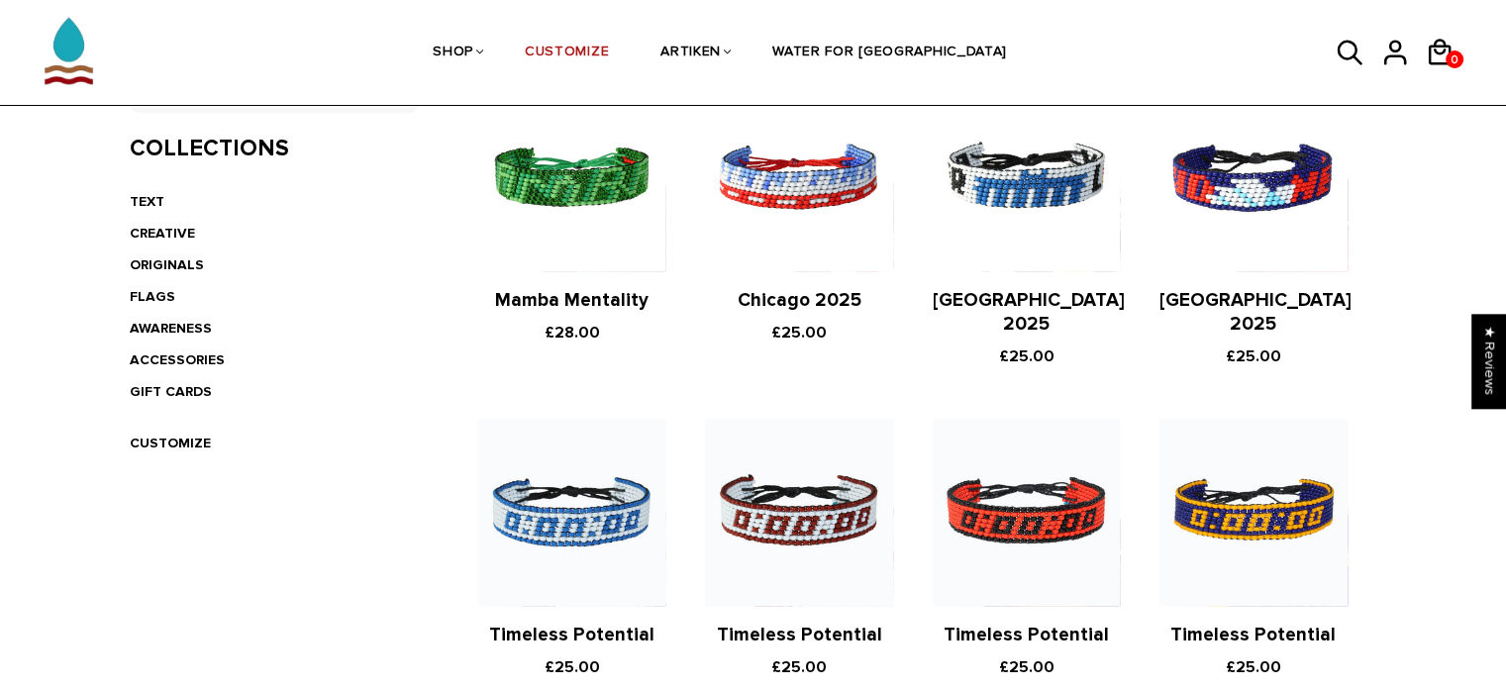
scroll to position [475, 0]
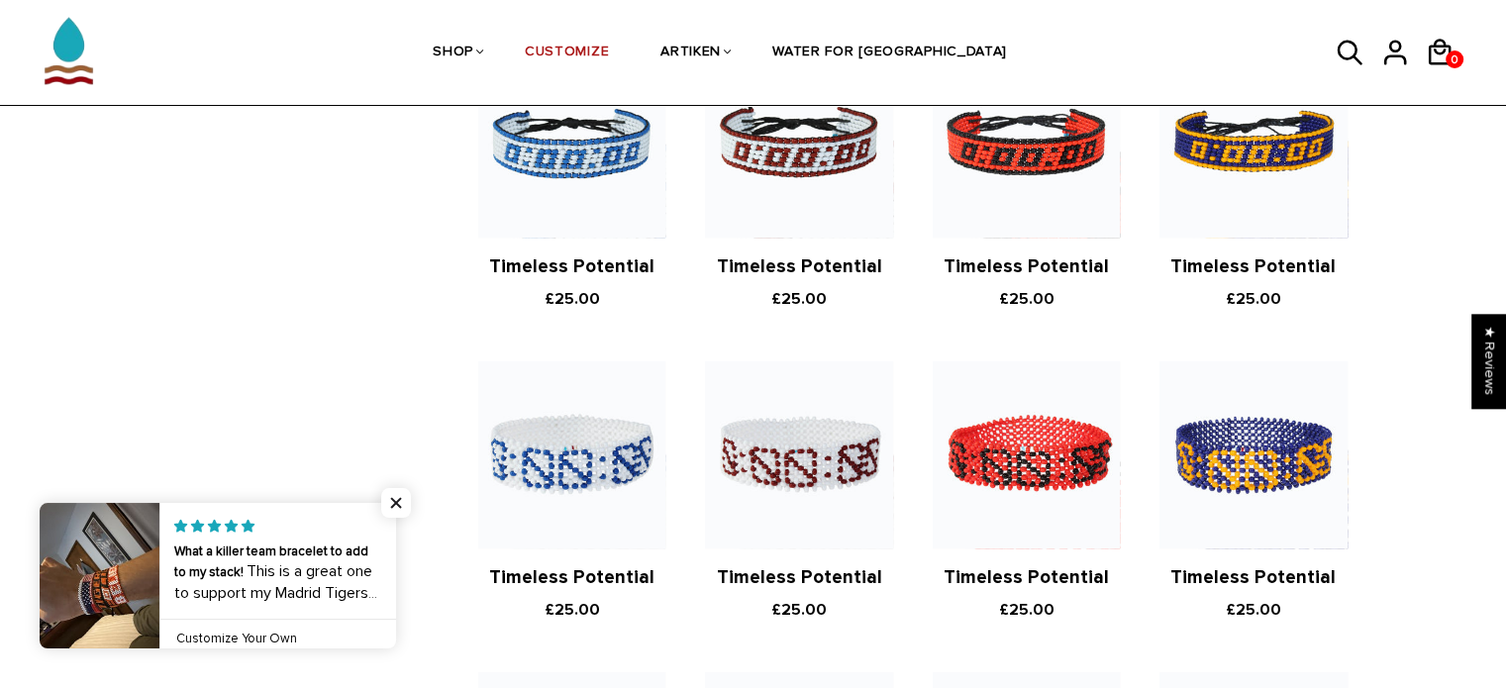
scroll to position [792, 0]
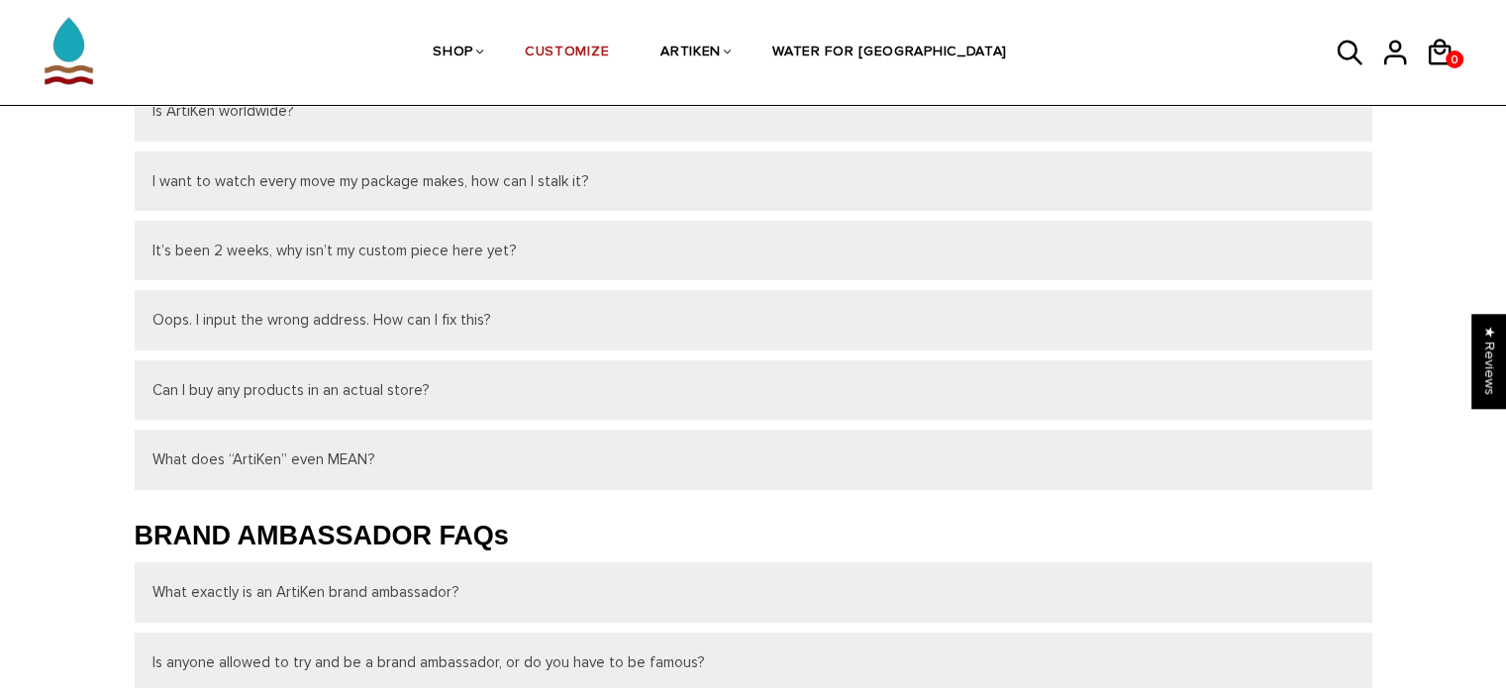
scroll to position [396, 0]
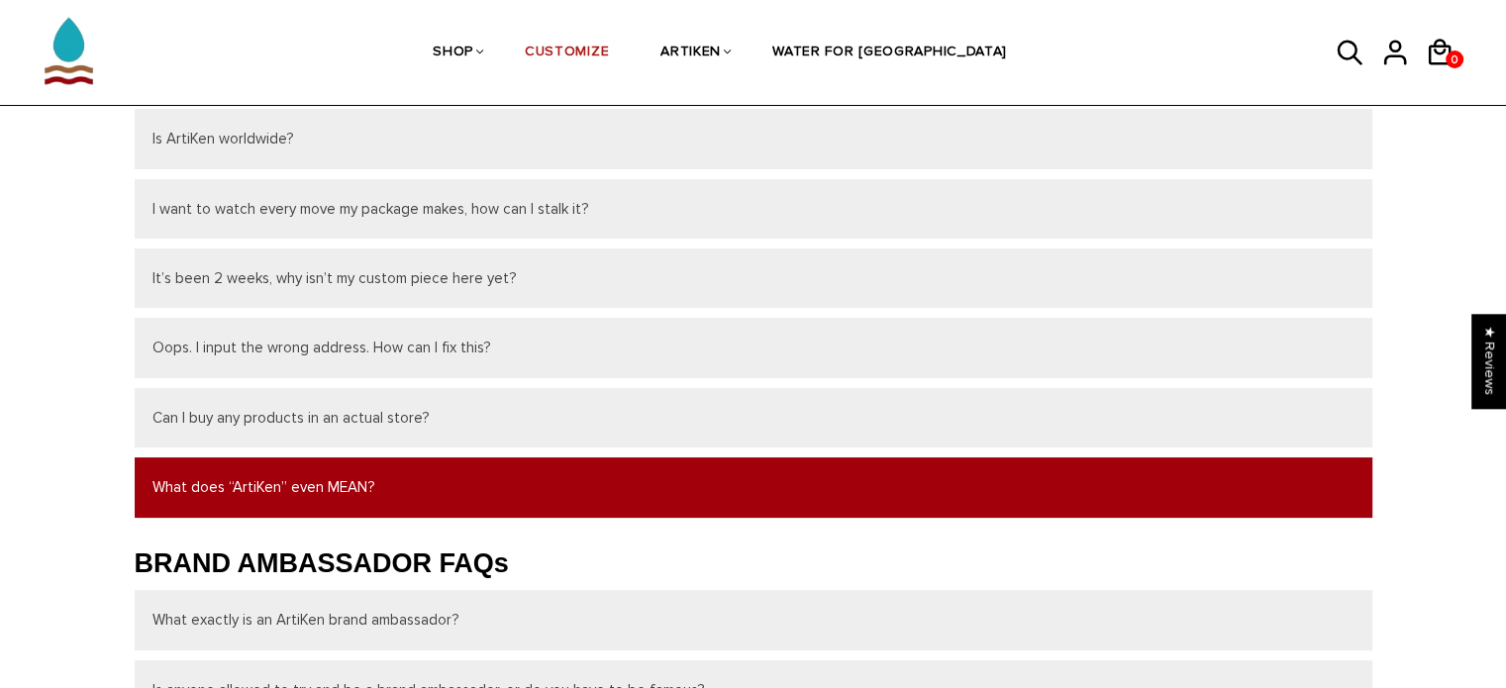
click at [187, 497] on button "What does “ArtiKen” even MEAN?" at bounding box center [754, 486] width 1238 height 59
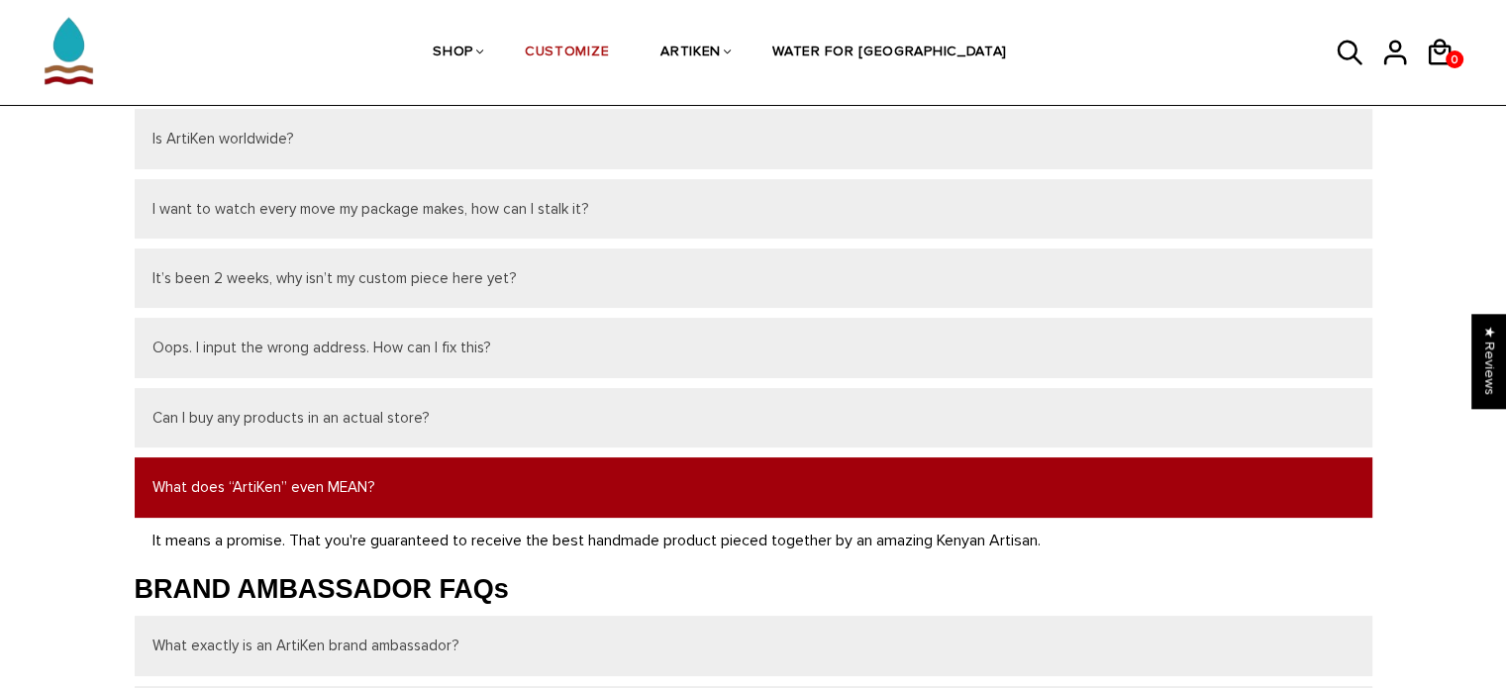
click at [187, 497] on button "What does “ArtiKen” even MEAN?" at bounding box center [754, 486] width 1238 height 59
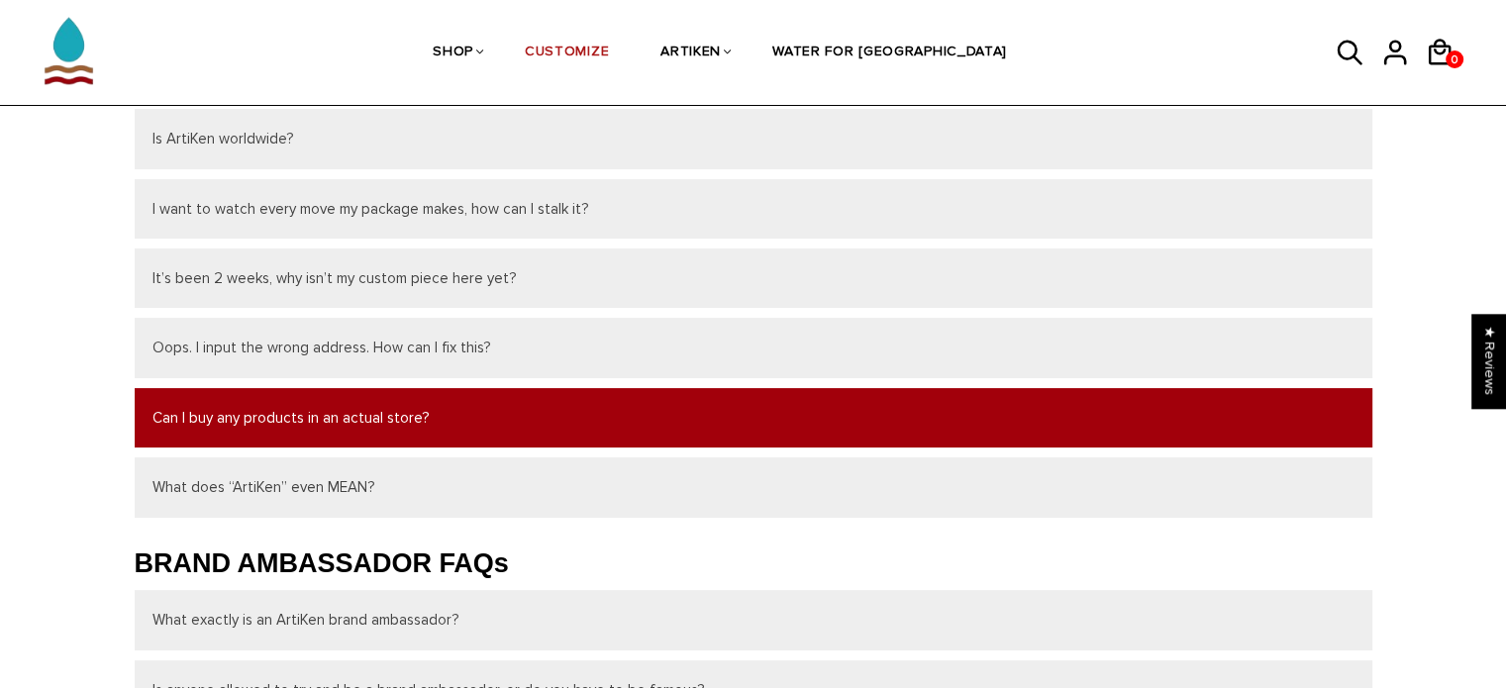
click at [283, 391] on button "Can I buy any products in an actual store?" at bounding box center [754, 417] width 1238 height 59
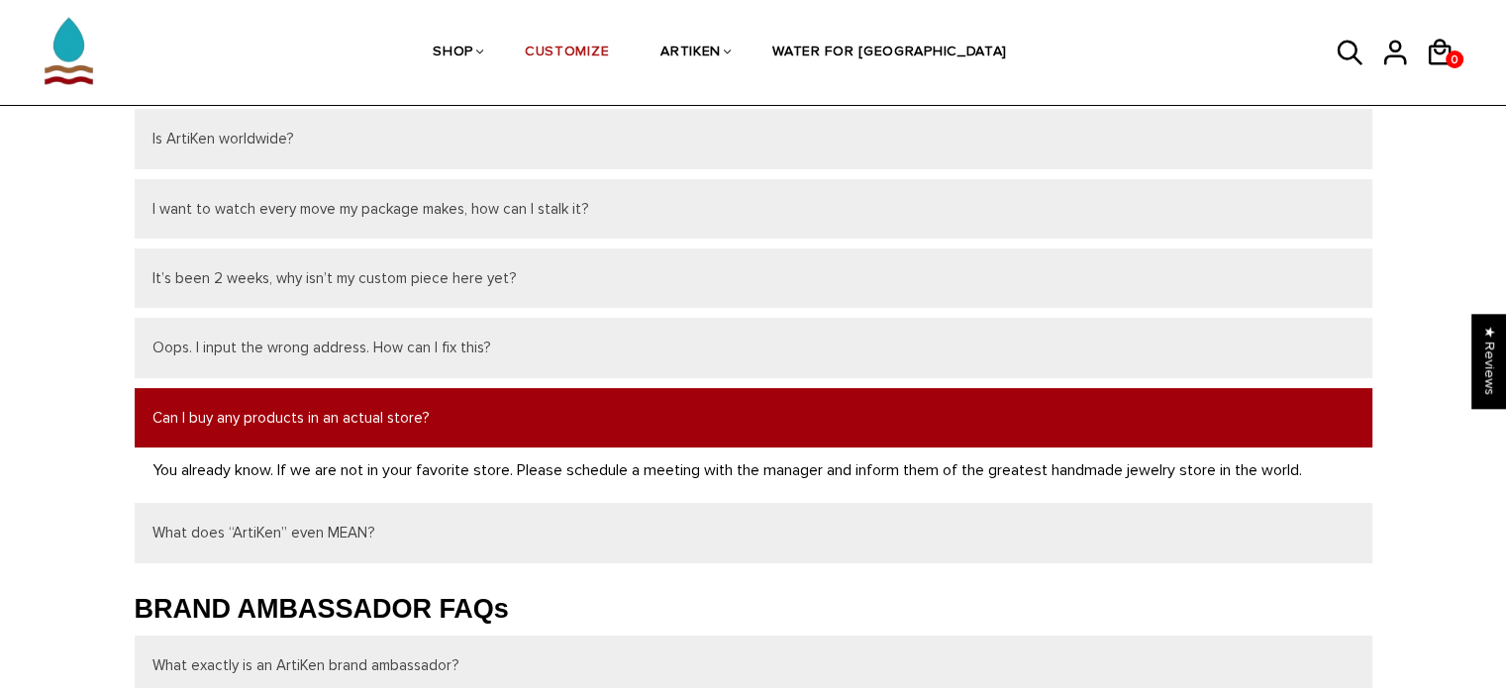
scroll to position [442, 0]
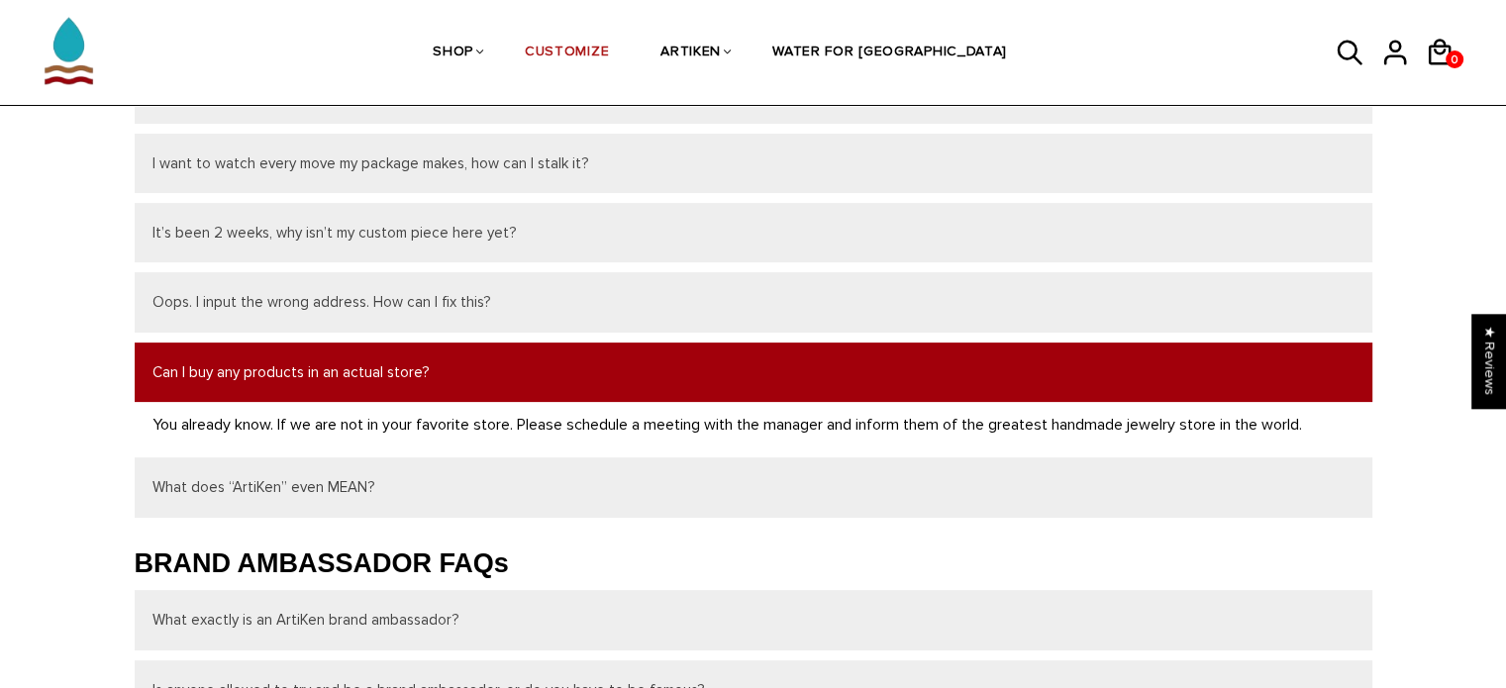
click at [313, 365] on button "Can I buy any products in an actual store?" at bounding box center [754, 372] width 1238 height 59
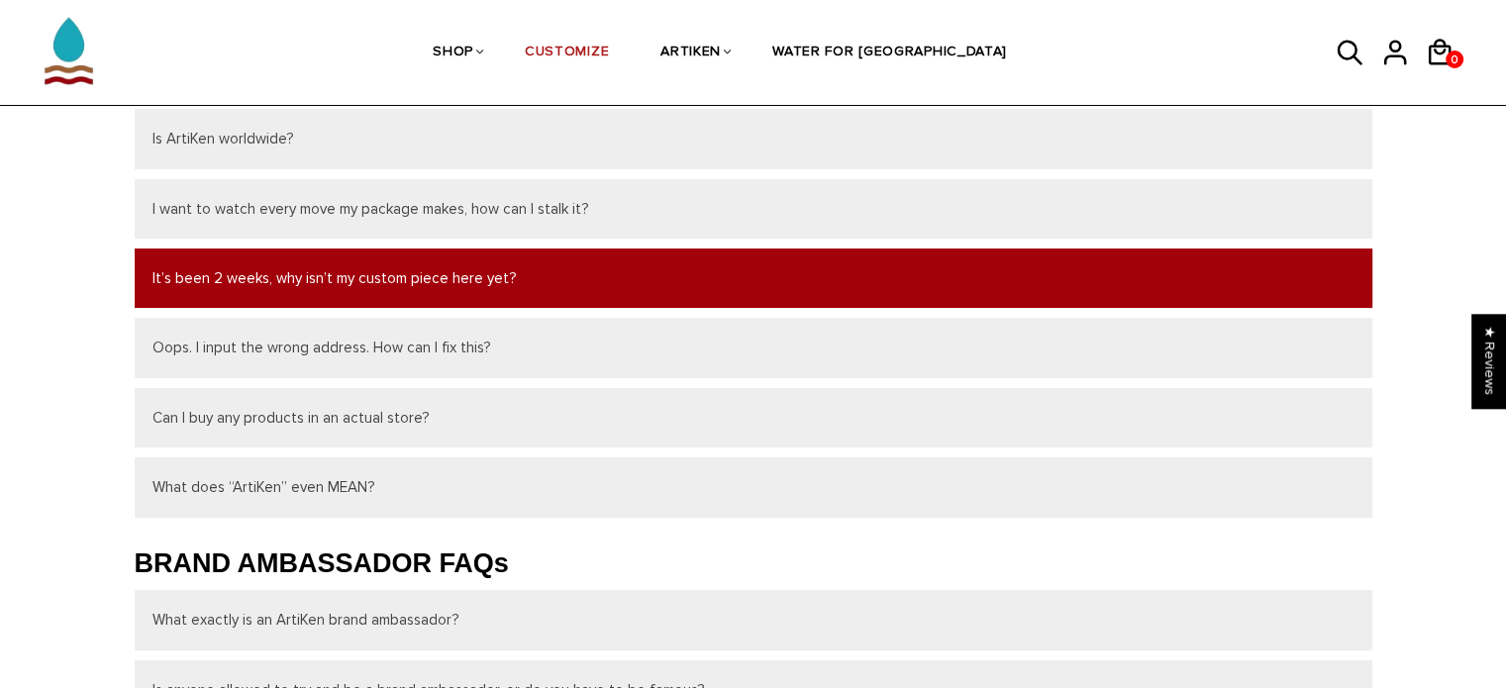
click at [363, 290] on button "It’s been 2 weeks, why isn’t my custom piece here yet?" at bounding box center [754, 278] width 1238 height 59
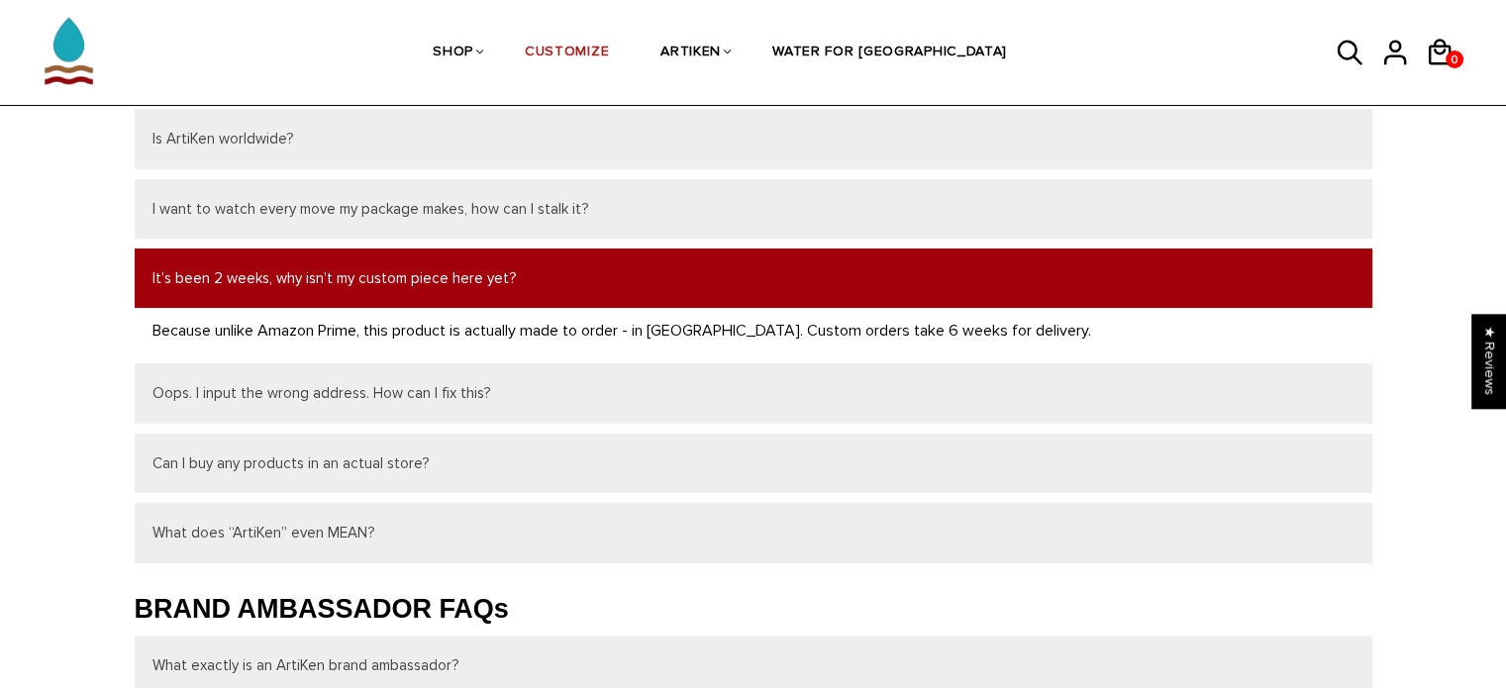
scroll to position [442, 0]
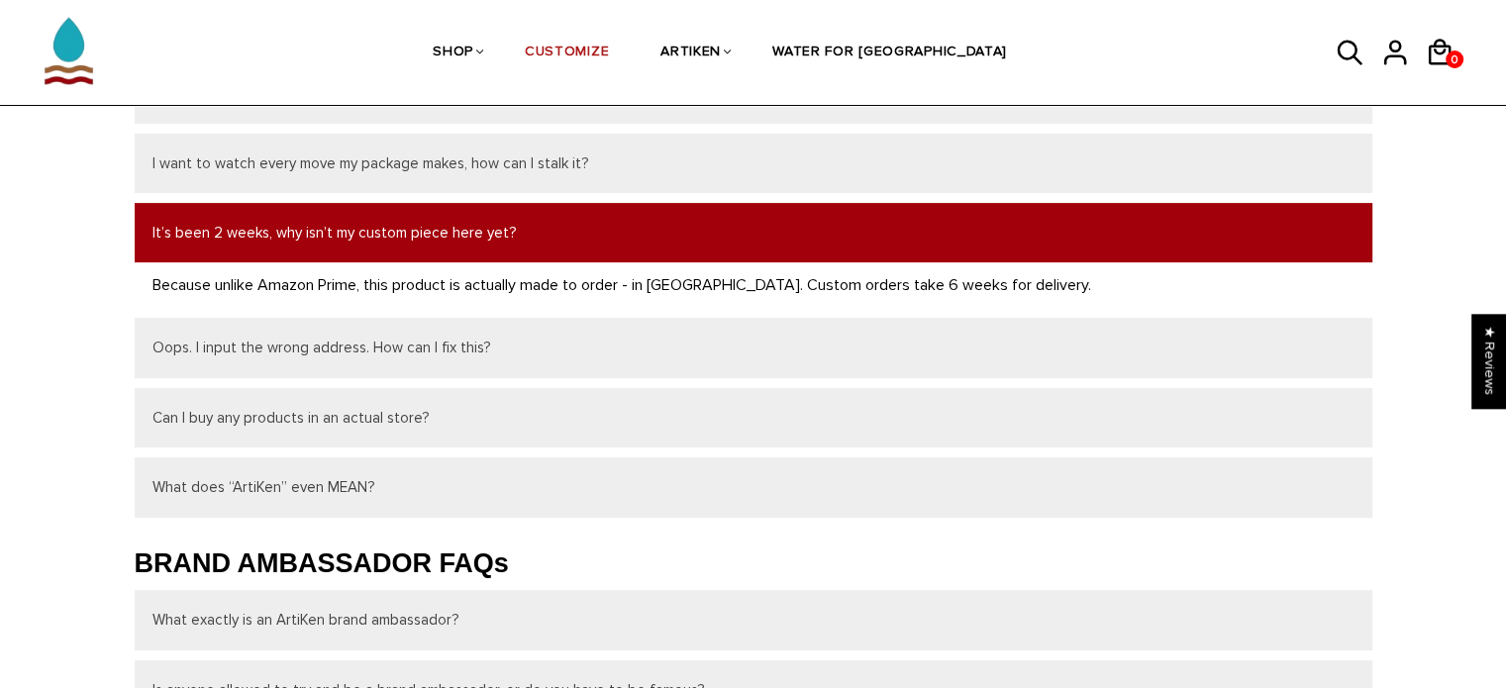
click at [404, 244] on button "It’s been 2 weeks, why isn’t my custom piece here yet?" at bounding box center [754, 232] width 1238 height 59
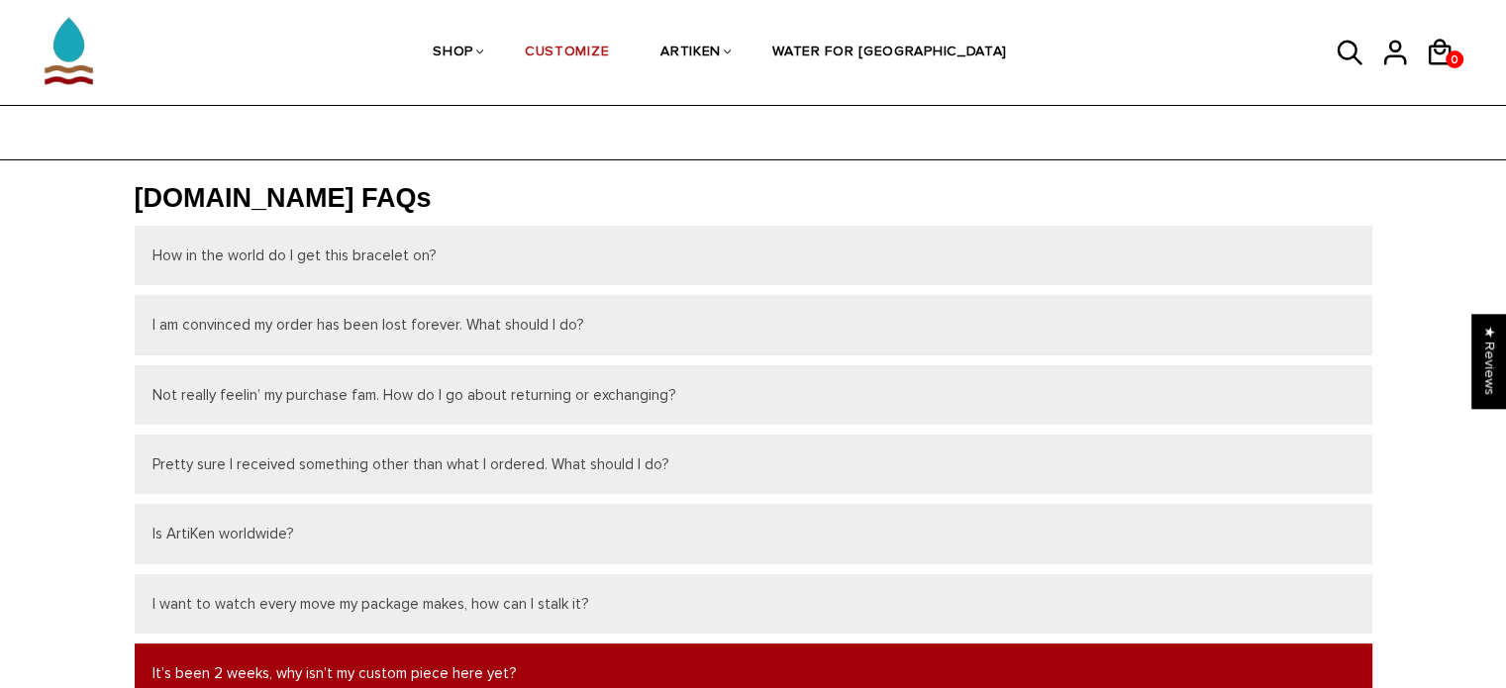
scroll to position [0, 0]
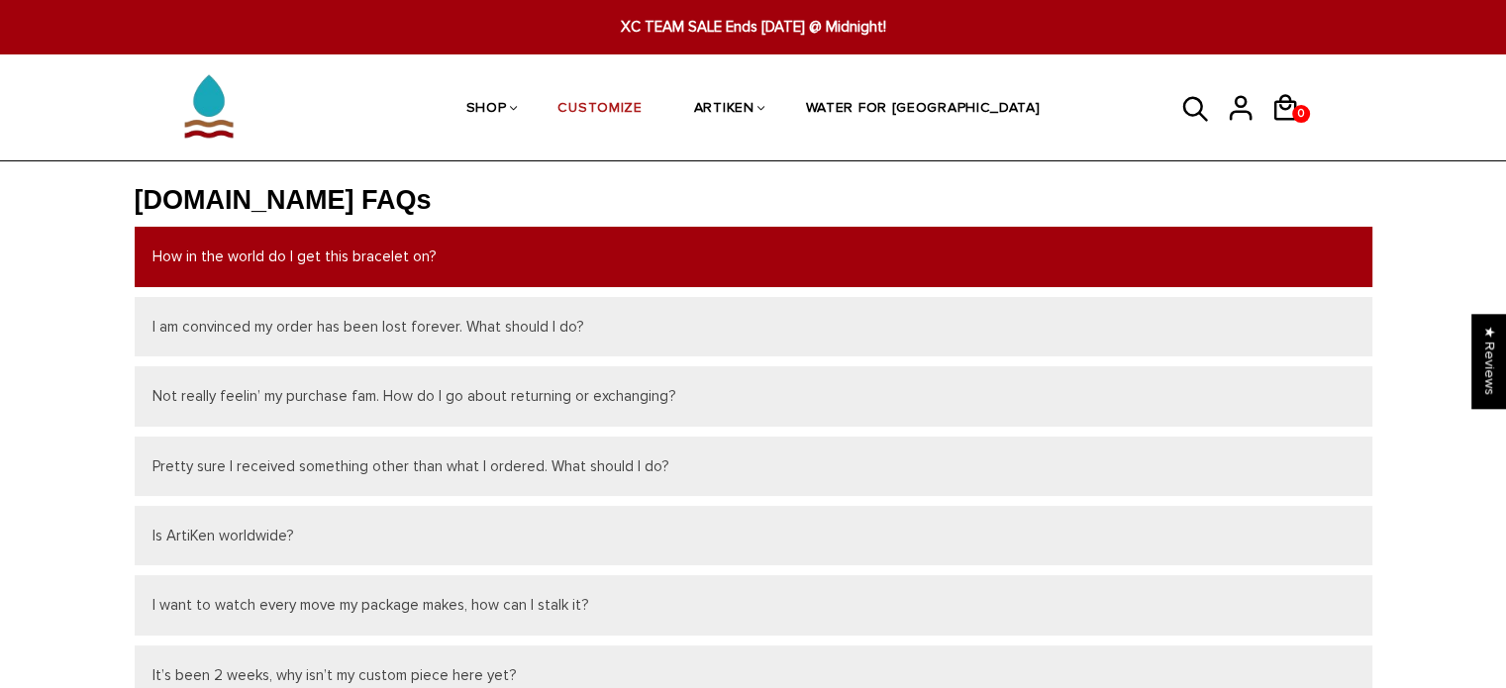
click at [240, 255] on button "How in the world do I get this bracelet on?" at bounding box center [754, 256] width 1238 height 59
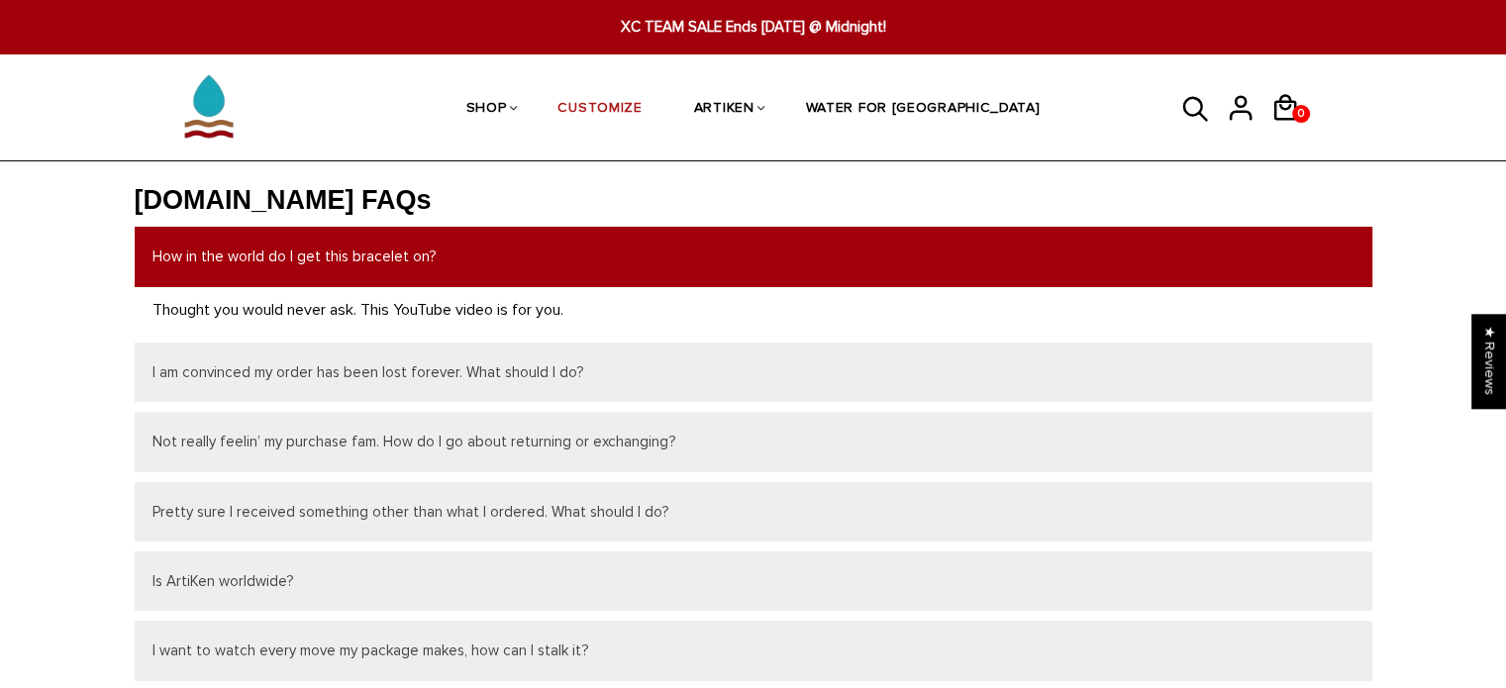
click at [240, 255] on button "How in the world do I get this bracelet on?" at bounding box center [754, 256] width 1238 height 59
